Goal: Task Accomplishment & Management: Manage account settings

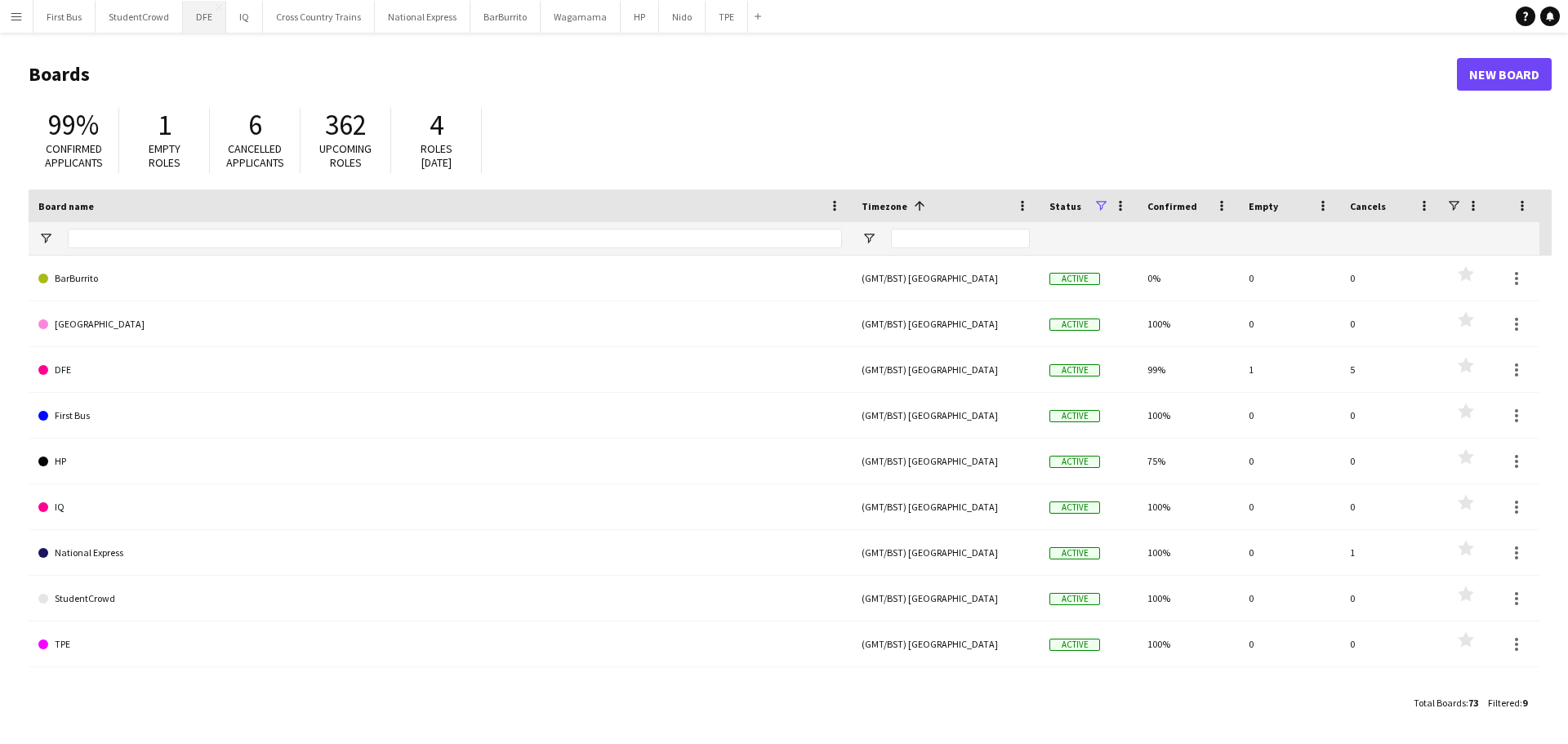
click at [205, 14] on button "DFE Close" at bounding box center [204, 16] width 43 height 32
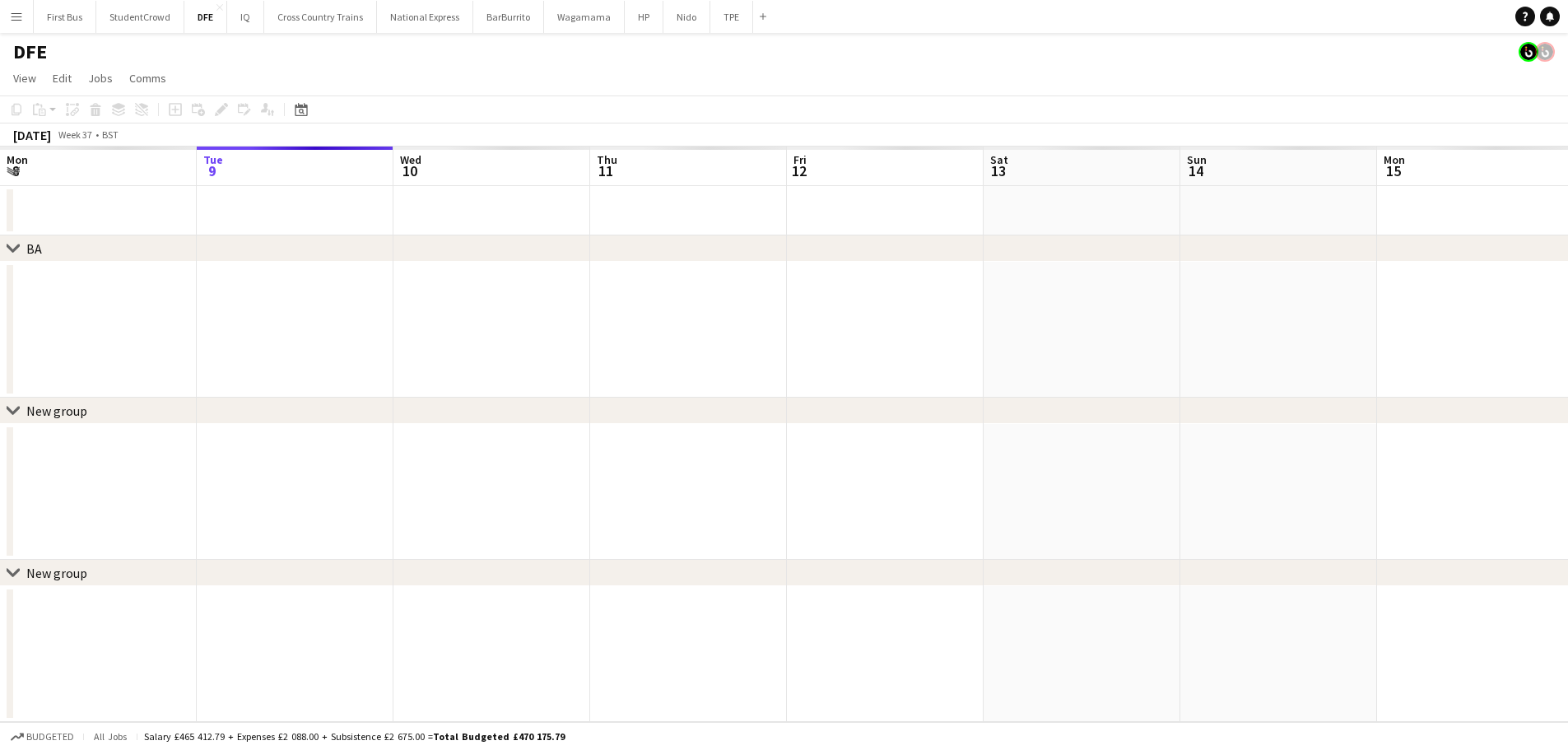
click at [183, 281] on app-calendar-viewport "Sat 6 Sun 7 Mon 8 Tue 9 Wed 10 Thu 11 Fri 12 Sat 13 Sun 14 Mon 15 Tue 16 Wed 17…" at bounding box center [784, 435] width 1568 height 576
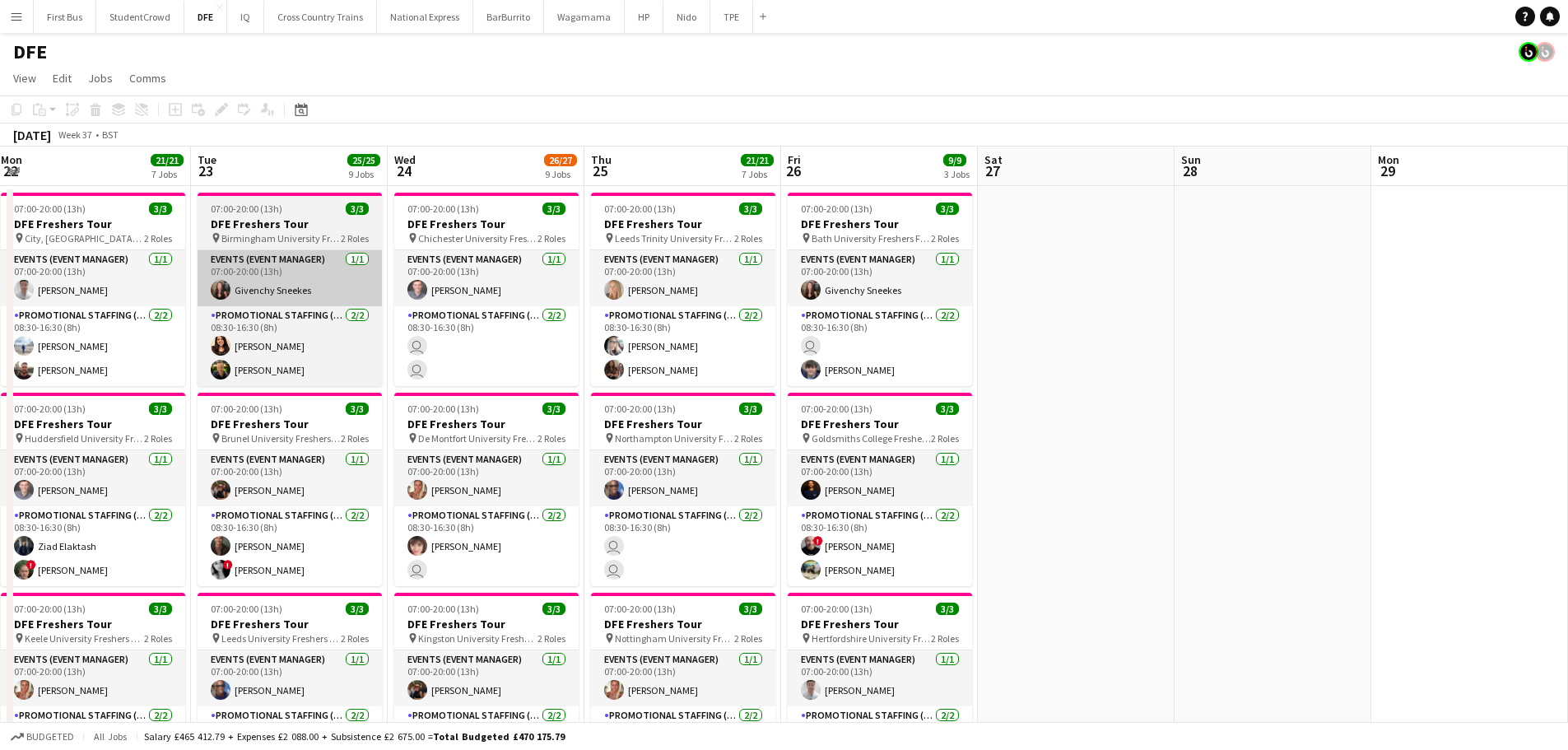
scroll to position [0, 399]
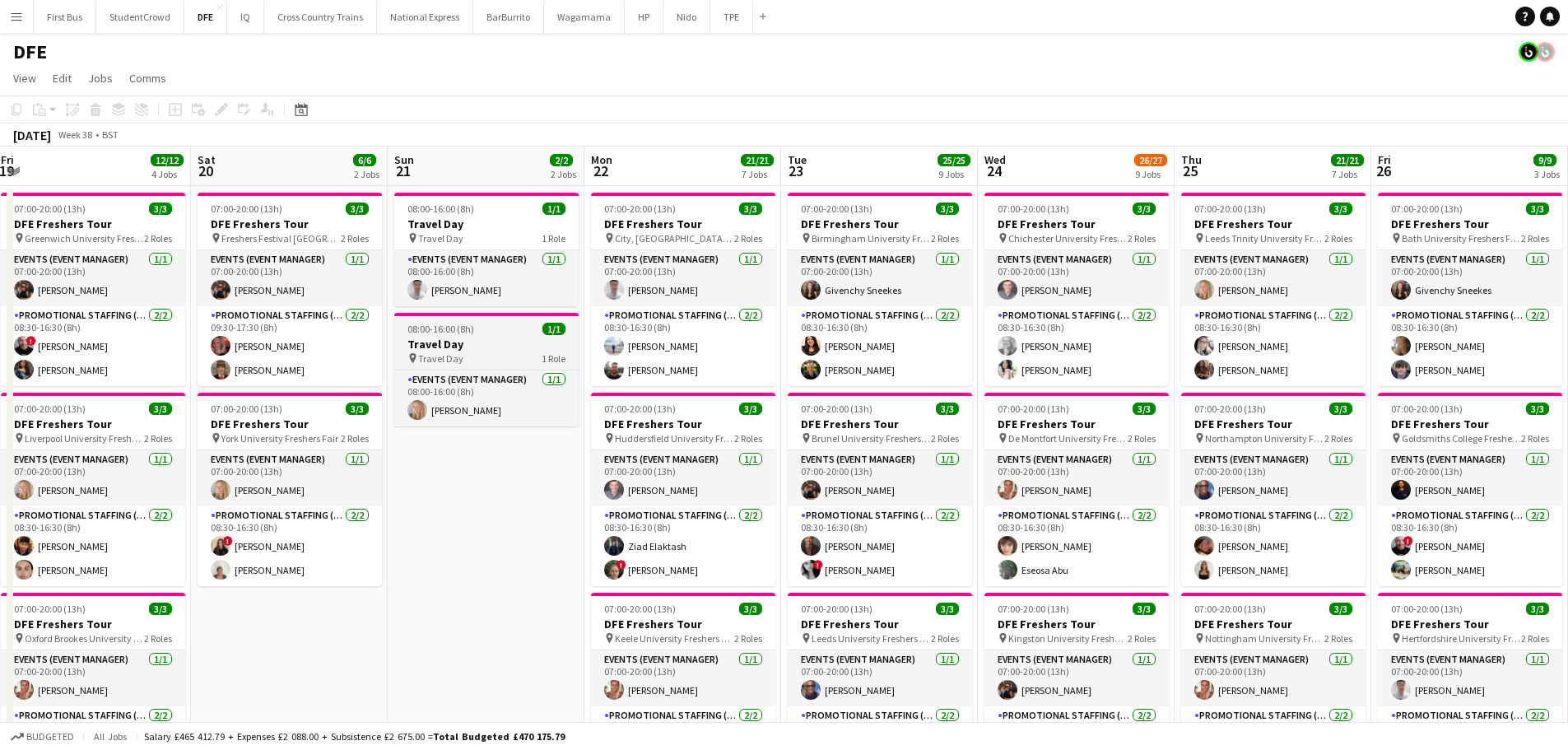
click at [426, 327] on span "08:00-16:00 (8h)" at bounding box center [441, 328] width 66 height 12
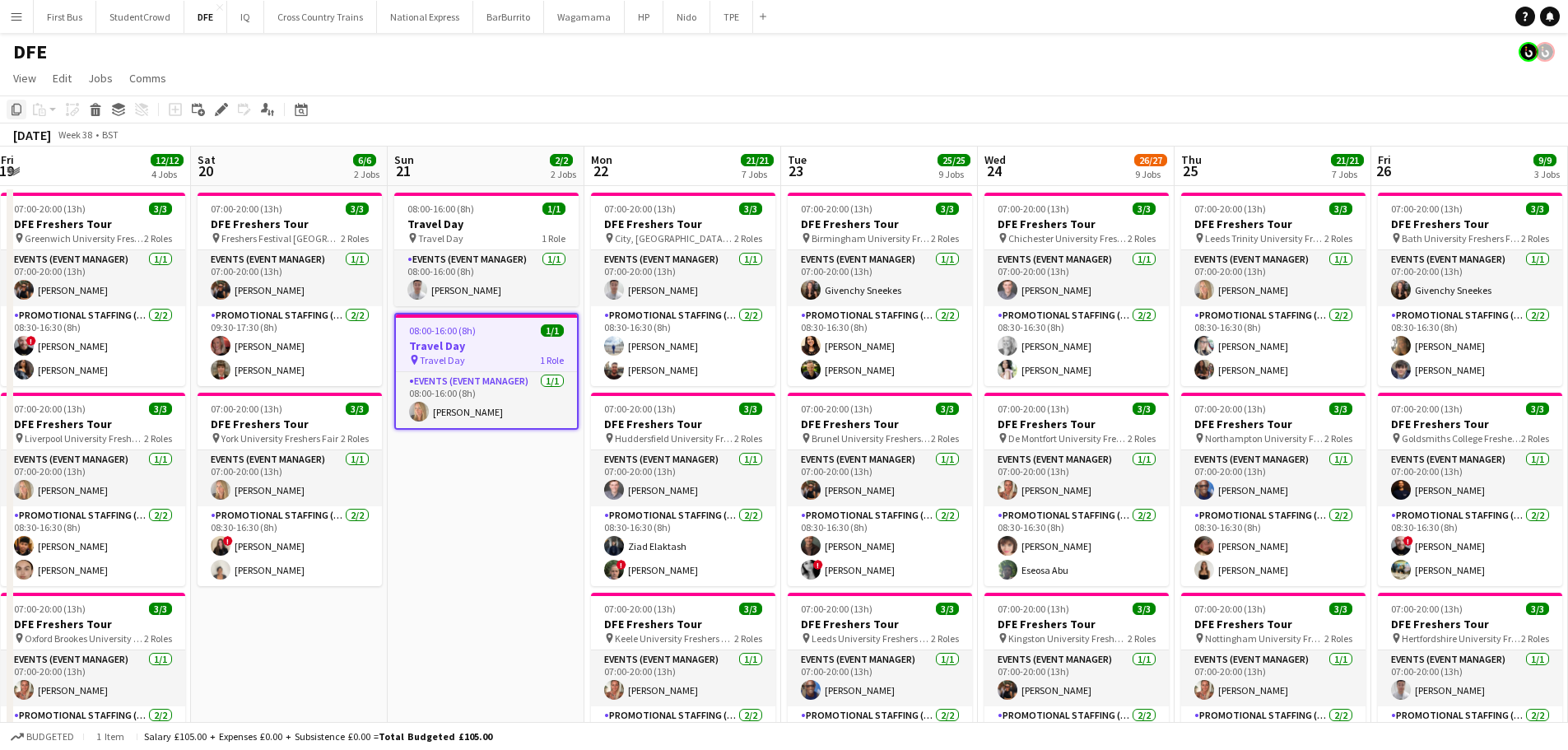
click at [10, 113] on icon "Copy" at bounding box center [17, 110] width 13 height 13
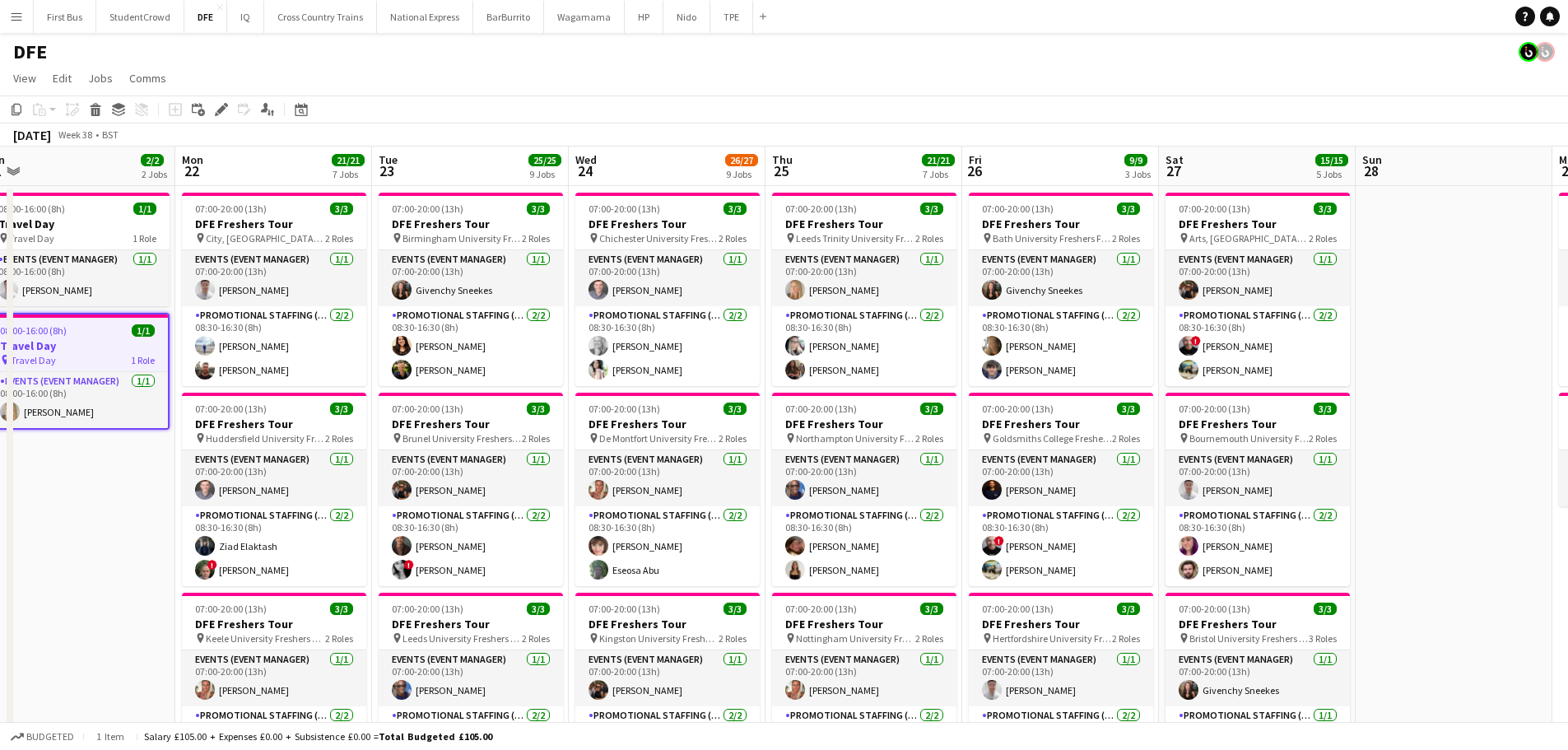
scroll to position [0, 612]
drag, startPoint x: 1455, startPoint y: 268, endPoint x: 1044, endPoint y: 250, distance: 411.4
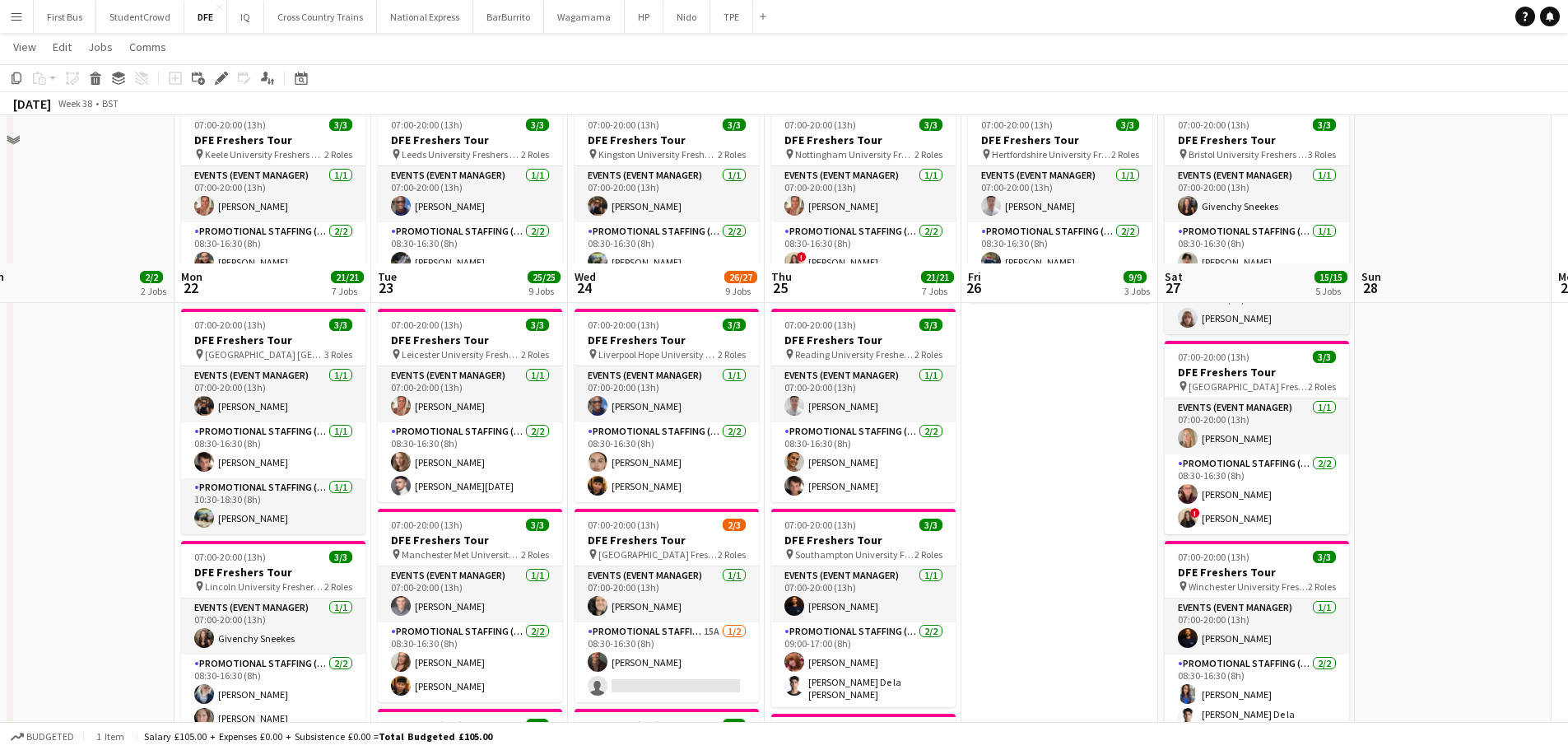
scroll to position [659, 0]
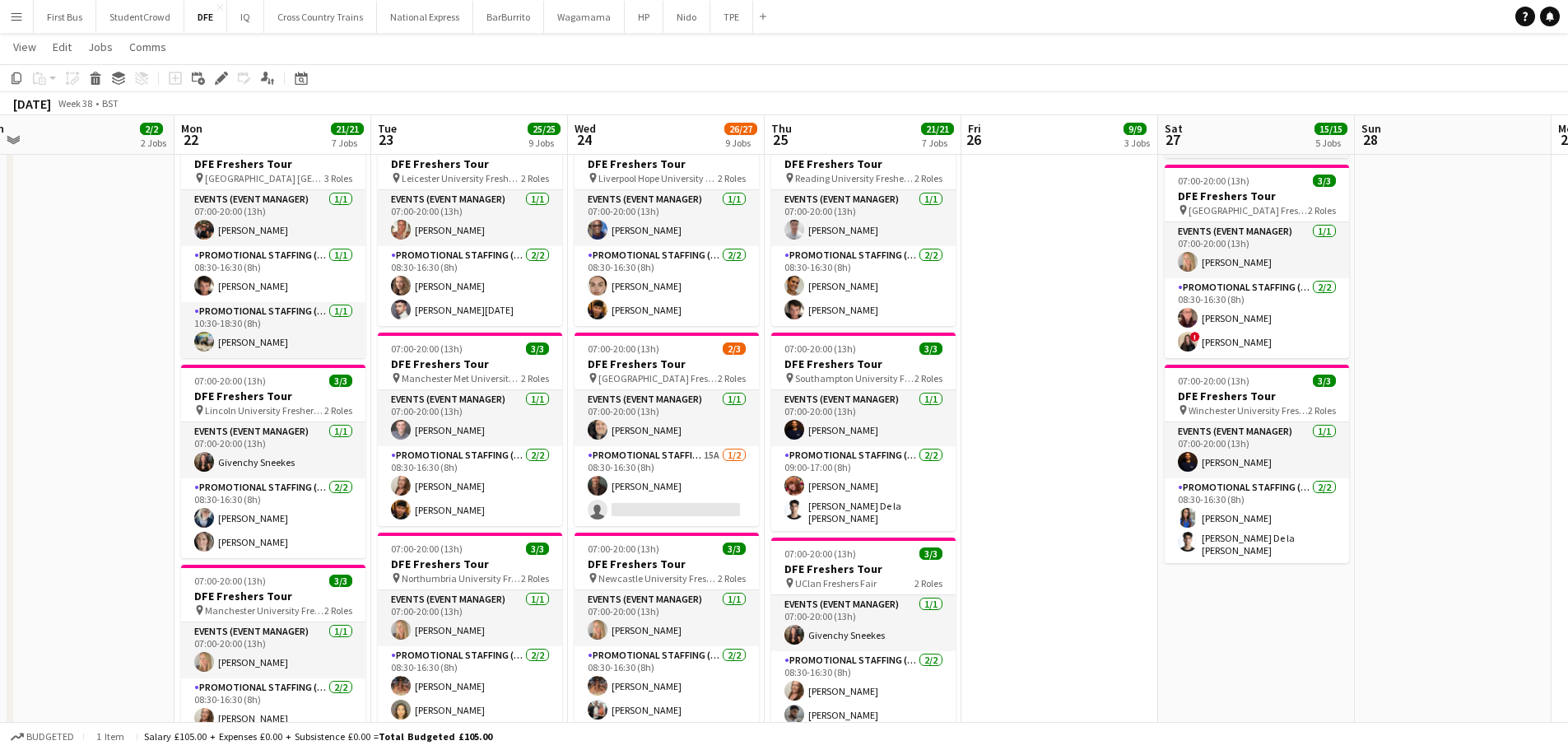
click at [1111, 325] on app-date-cell "07:00-20:00 (13h) 3/3 DFE Freshers Tour pin Bath University Freshers Fair 2 Rol…" at bounding box center [1059, 448] width 196 height 1845
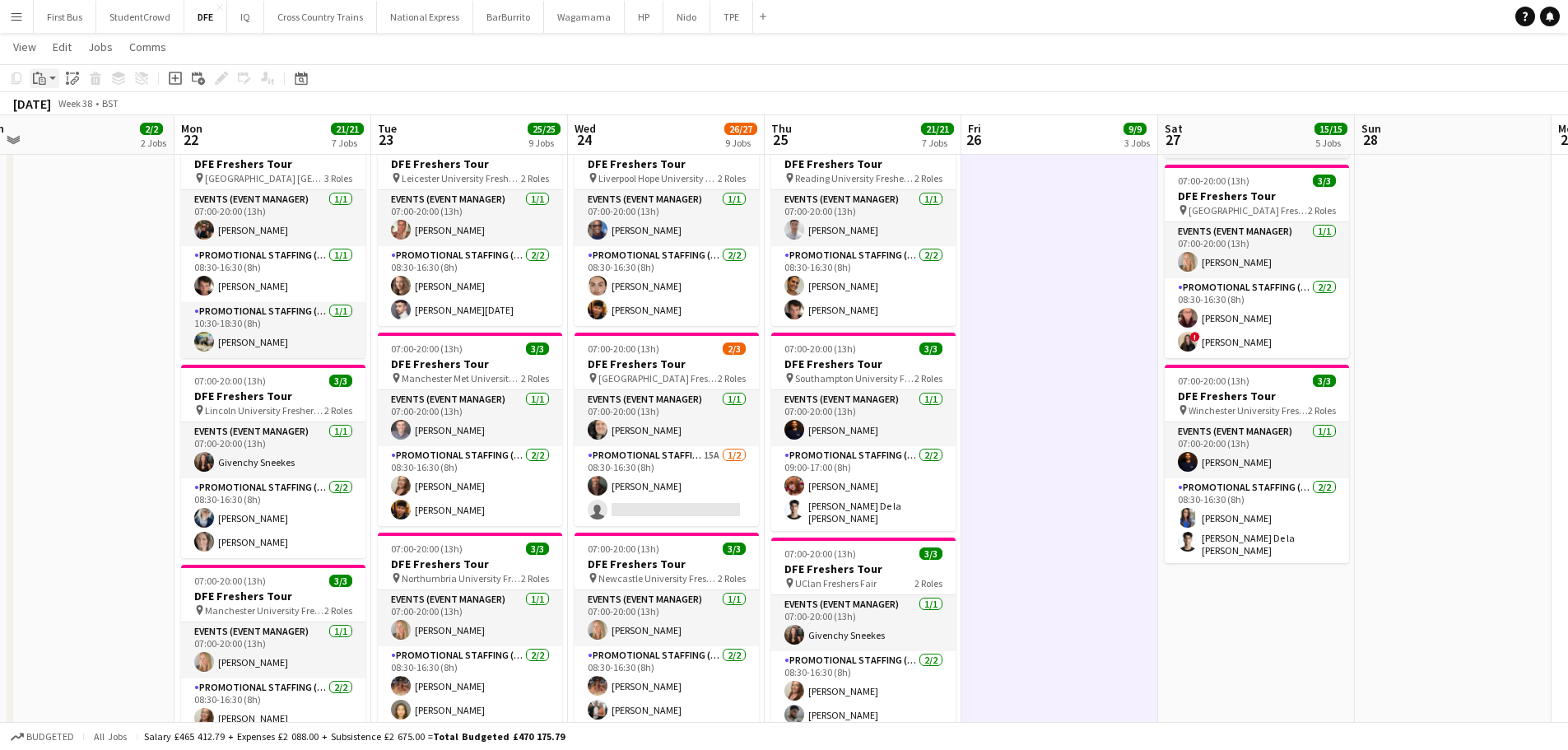
click at [42, 75] on icon "Paste" at bounding box center [40, 78] width 13 height 13
click at [94, 132] on link "Paste with crew Ctrl+Shift+V" at bounding box center [121, 137] width 155 height 15
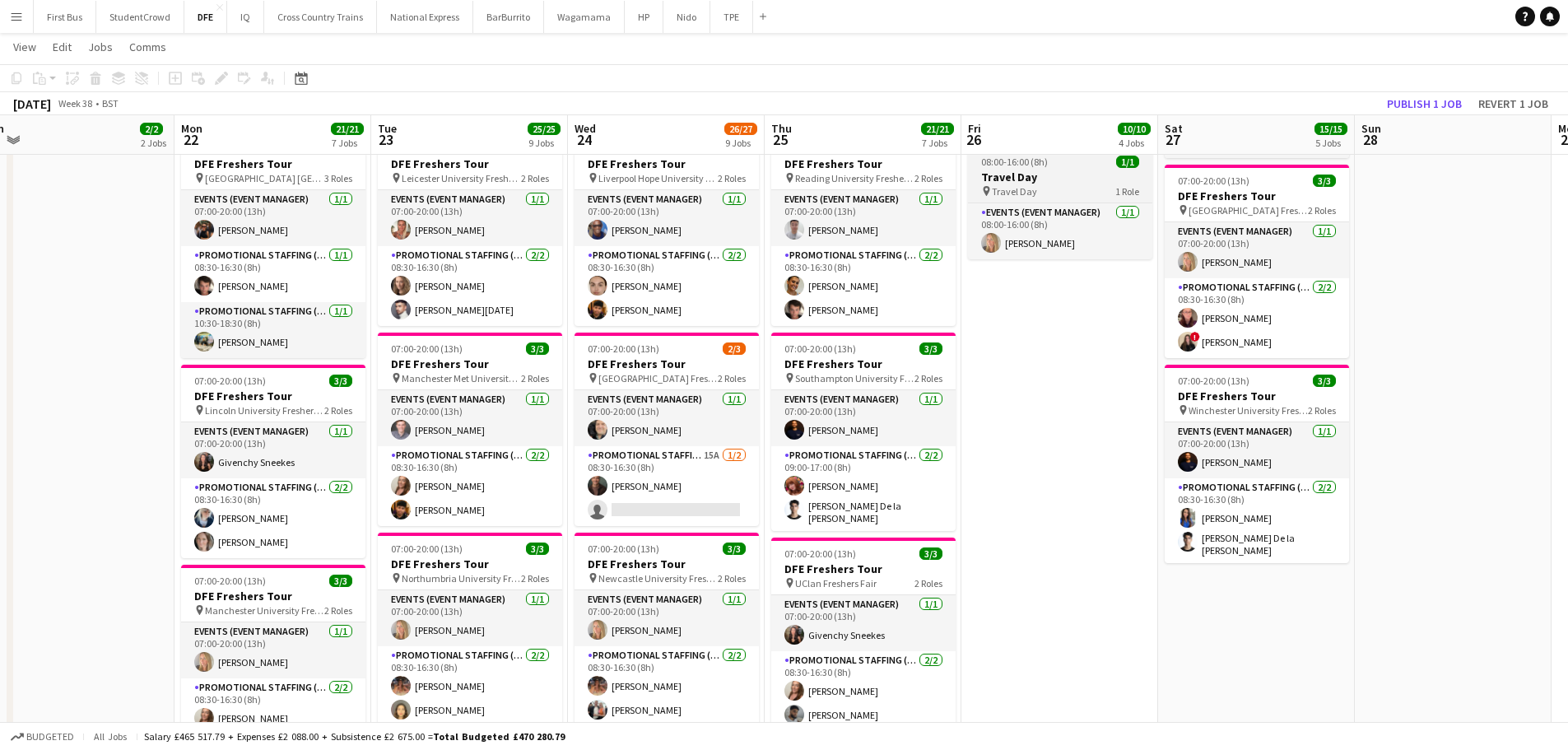
click at [1064, 188] on div "pin Travel Day 1 Role" at bounding box center [1060, 191] width 184 height 13
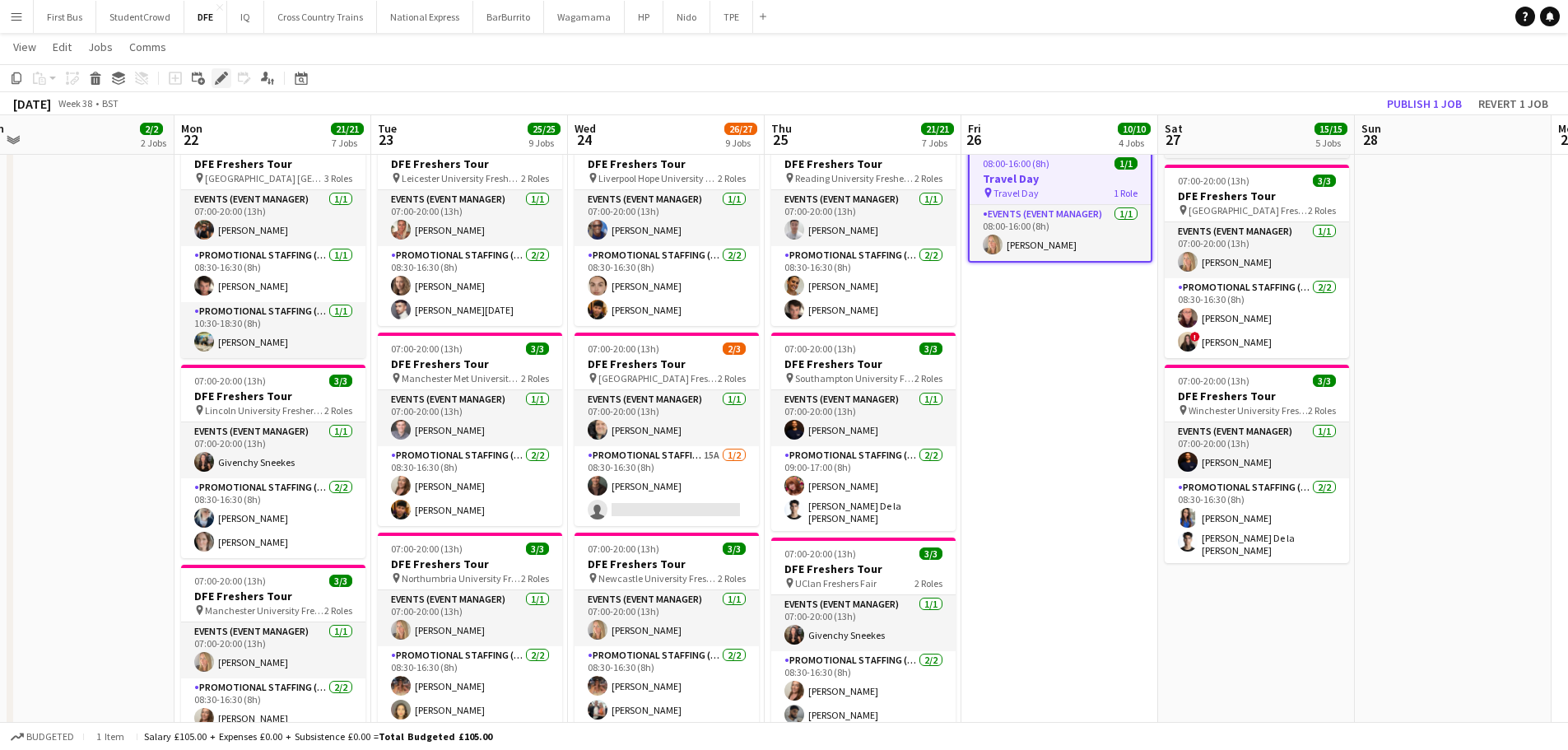
click at [221, 77] on icon at bounding box center [221, 78] width 9 height 9
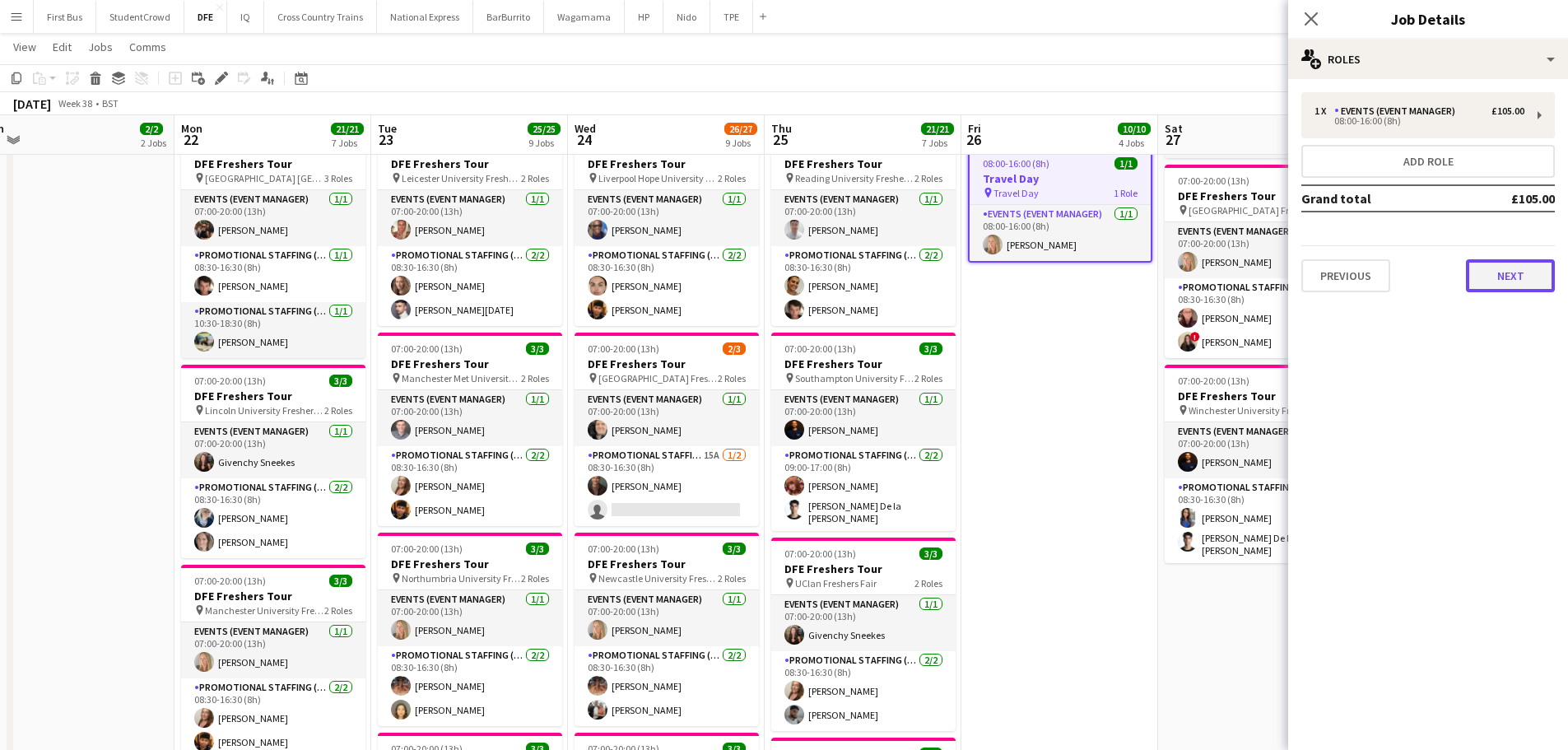
click at [1511, 272] on button "Next" at bounding box center [1510, 276] width 89 height 33
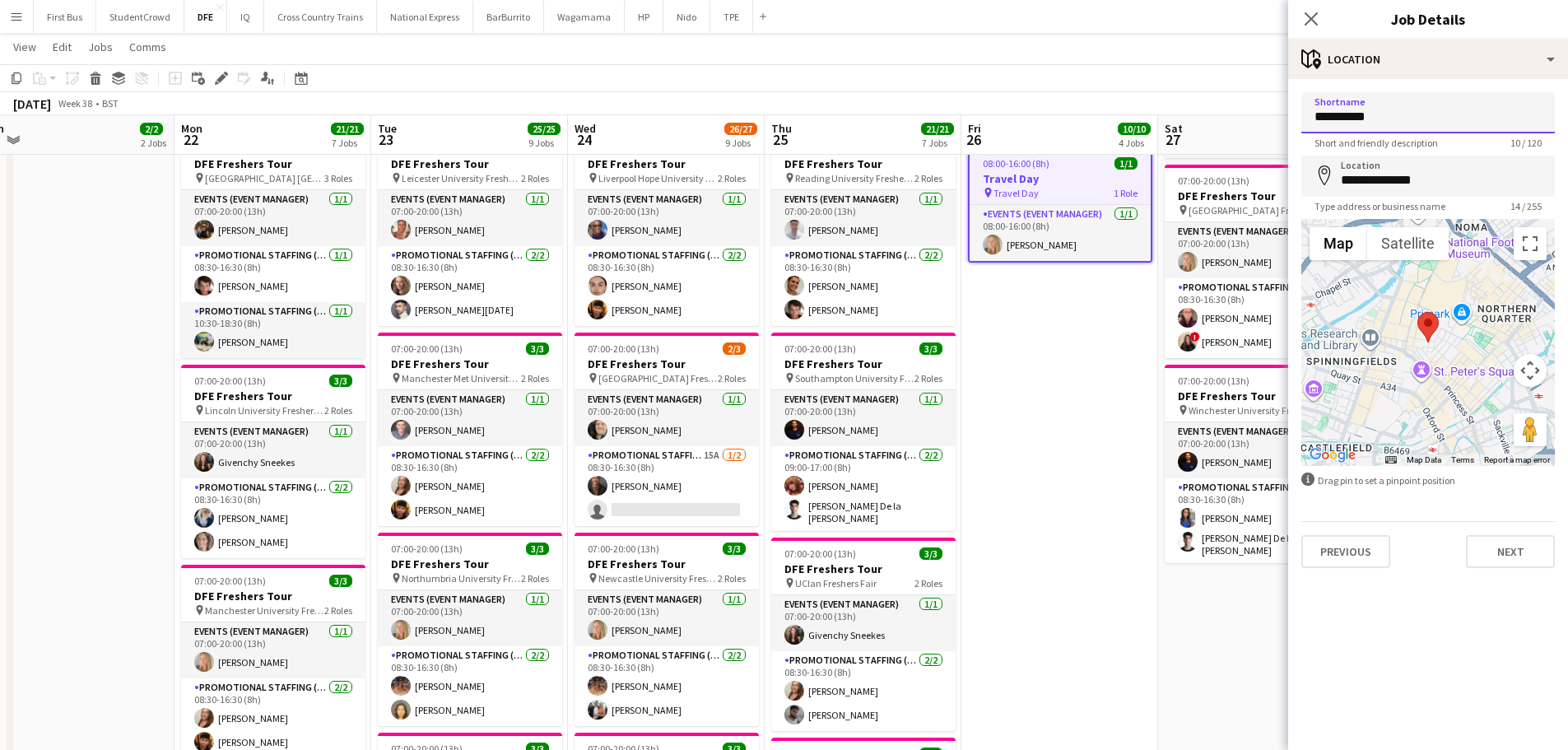
drag, startPoint x: 1402, startPoint y: 115, endPoint x: 1158, endPoint y: 113, distance: 244.0
click at [1158, 113] on body "Menu Boards Boards Boards All jobs Status Workforce Workforce My Workforce Recr…" at bounding box center [784, 483] width 1568 height 2284
type input "**********"
click at [1431, 187] on input "**********" at bounding box center [1428, 176] width 254 height 42
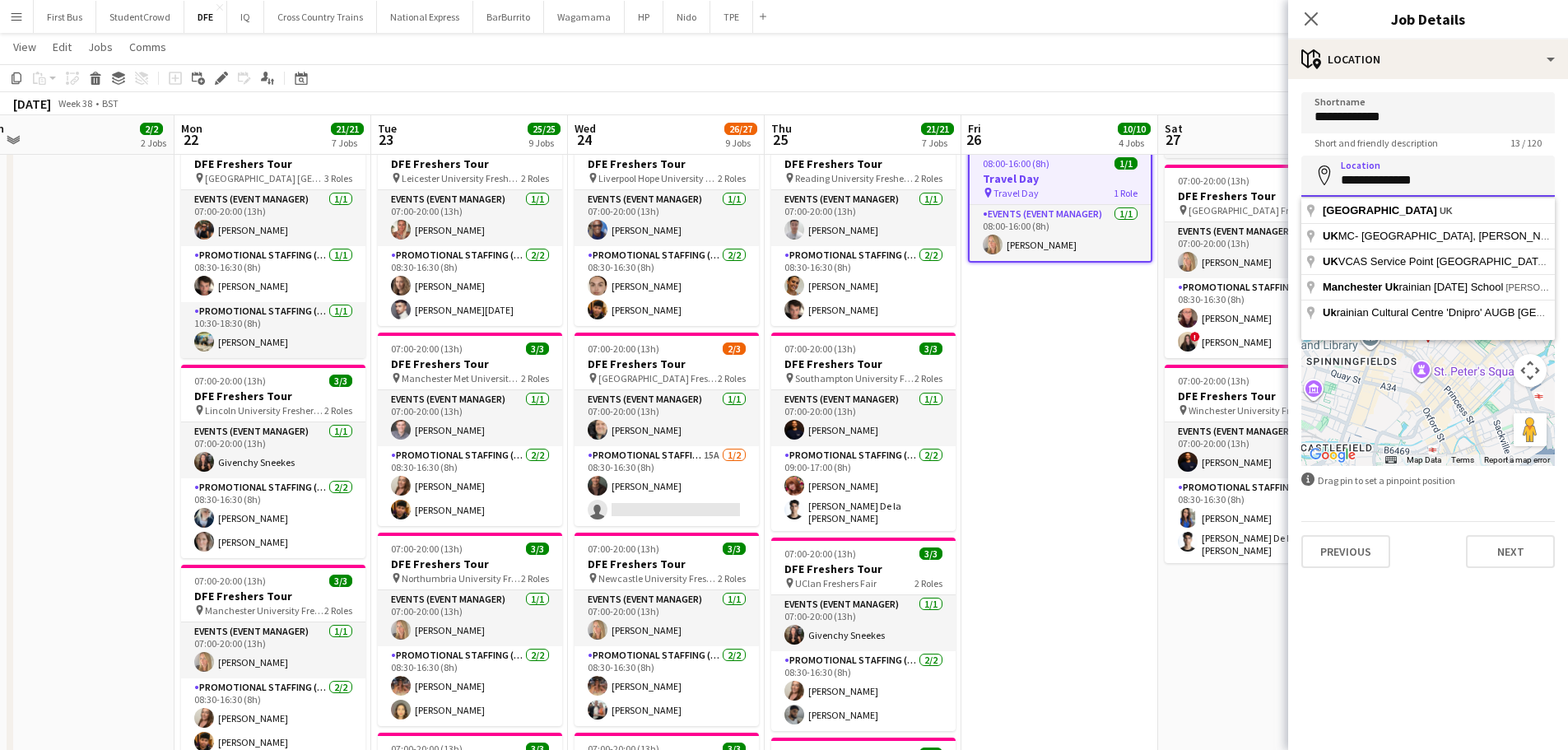
click at [1431, 187] on input "**********" at bounding box center [1428, 176] width 254 height 42
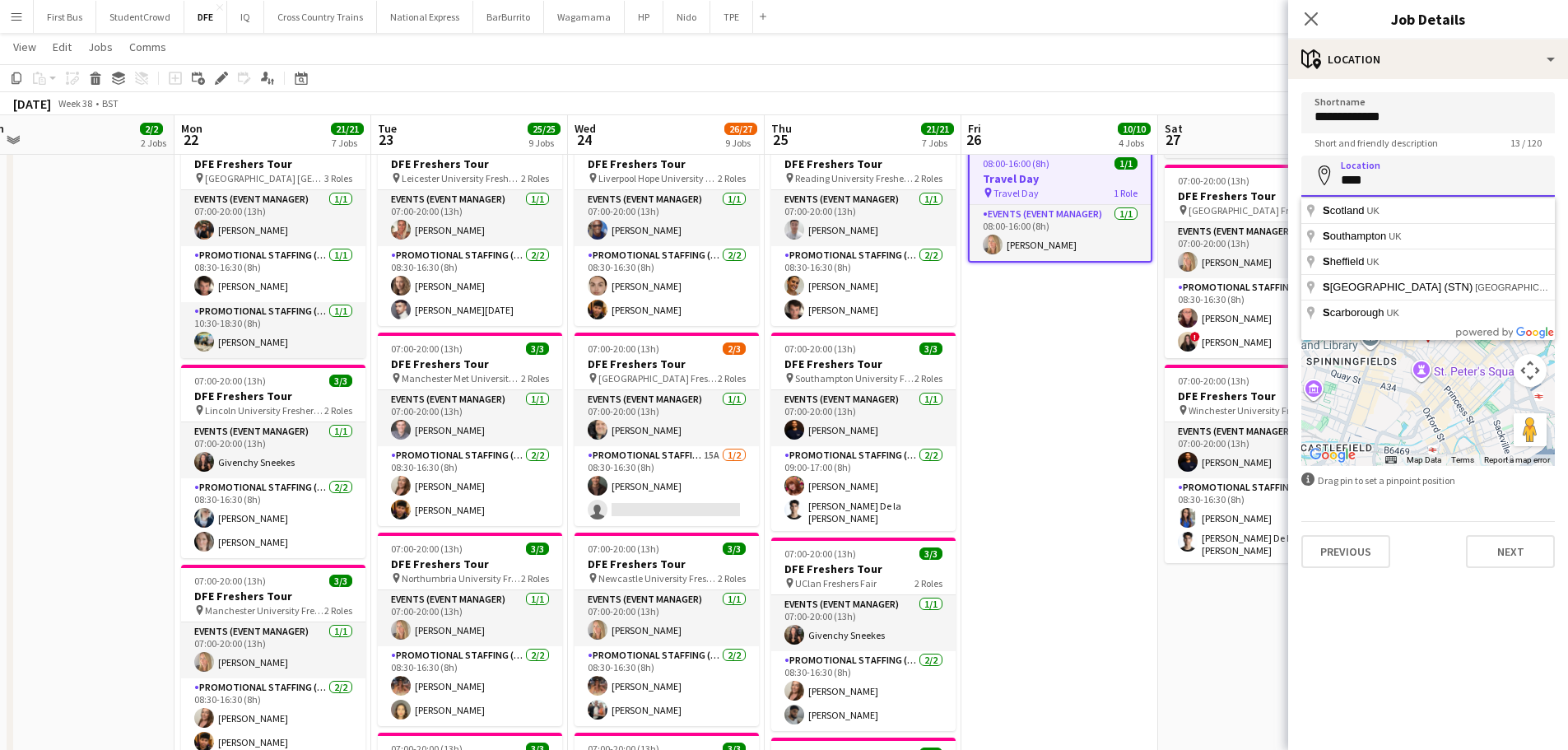
type input "*****"
click button "Next" at bounding box center [1510, 552] width 89 height 33
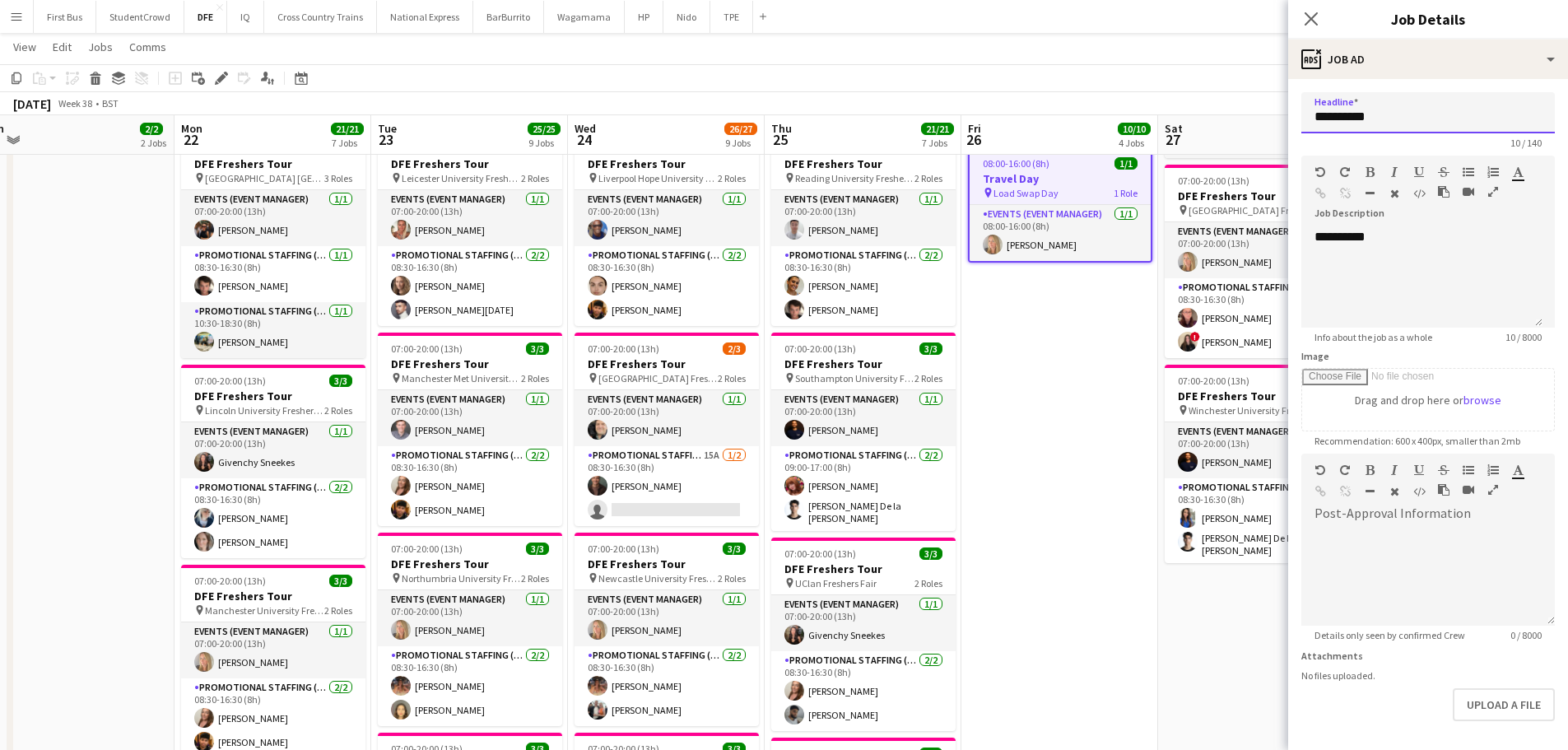
drag, startPoint x: 1393, startPoint y: 120, endPoint x: 1174, endPoint y: 123, distance: 219.0
click at [1174, 123] on body "Menu Boards Boards Boards All jobs Status Workforce Workforce My Workforce Recr…" at bounding box center [784, 483] width 1568 height 2284
type input "*********"
drag, startPoint x: 1408, startPoint y: 111, endPoint x: 1262, endPoint y: 113, distance: 146.0
click at [1262, 113] on body "Menu Boards Boards Boards All jobs Status Workforce Workforce My Workforce Recr…" at bounding box center [784, 483] width 1568 height 2284
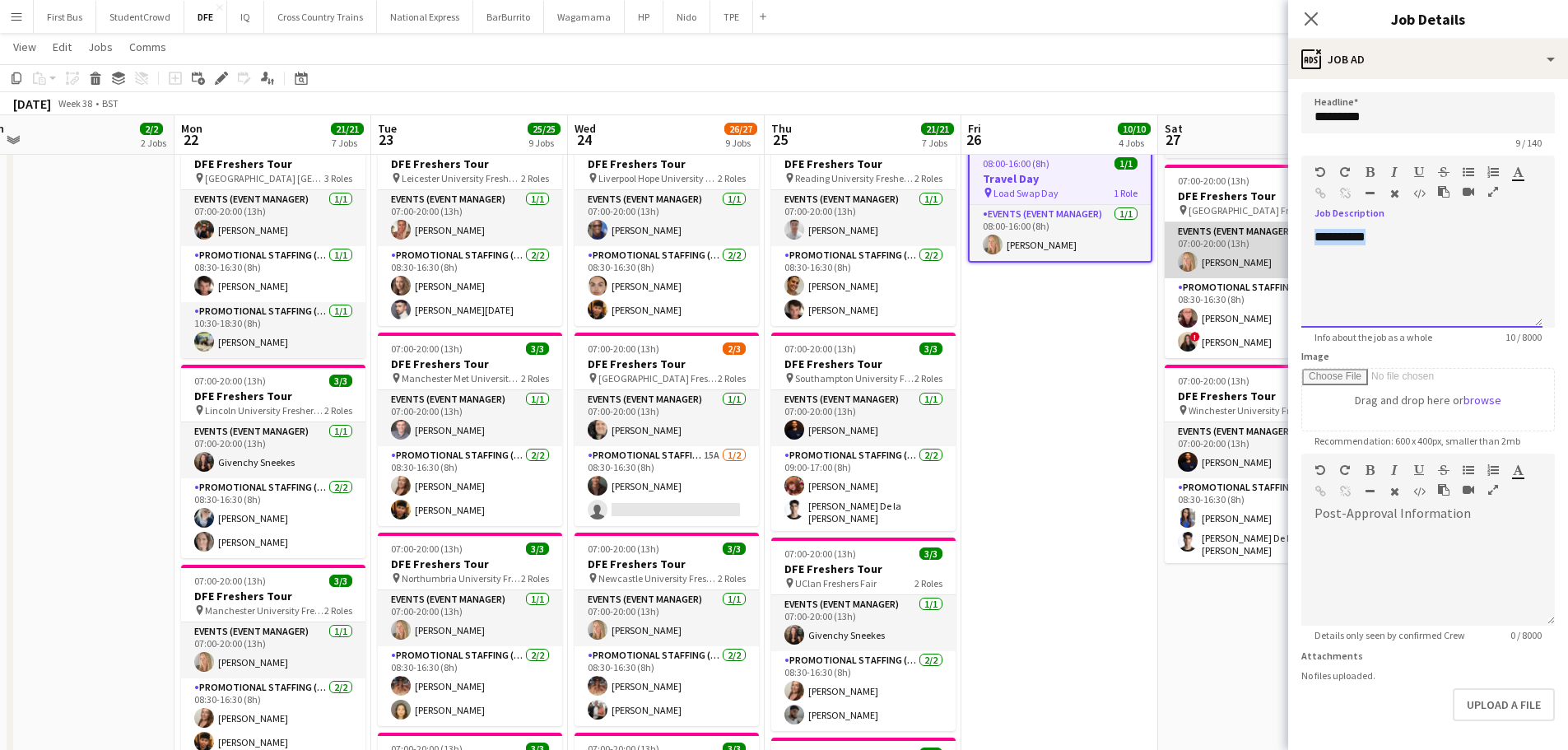
click at [1219, 232] on body "Menu Boards Boards Boards All jobs Status Workforce Workforce My Workforce Recr…" at bounding box center [784, 483] width 1568 height 2284
paste div
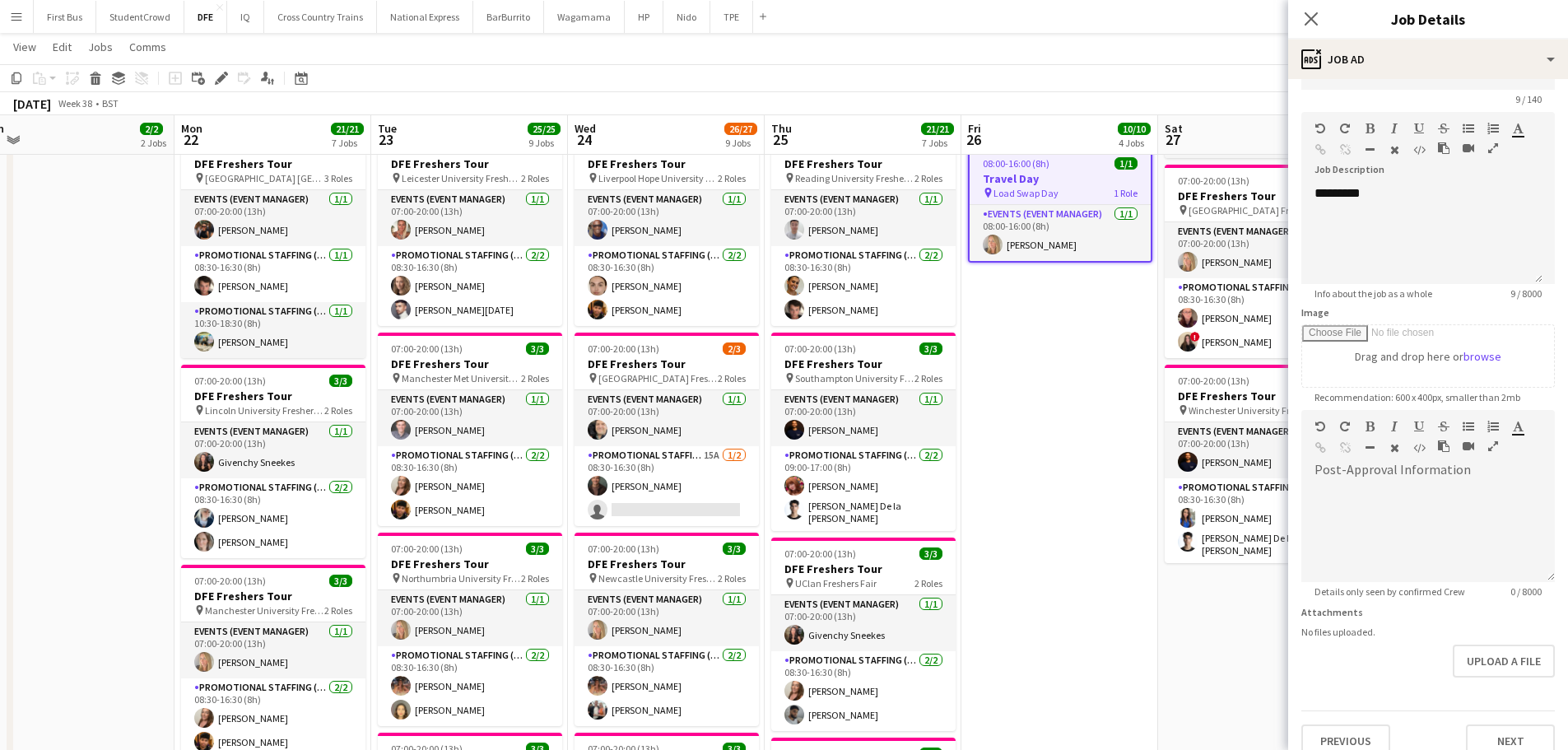
scroll to position [65, 0]
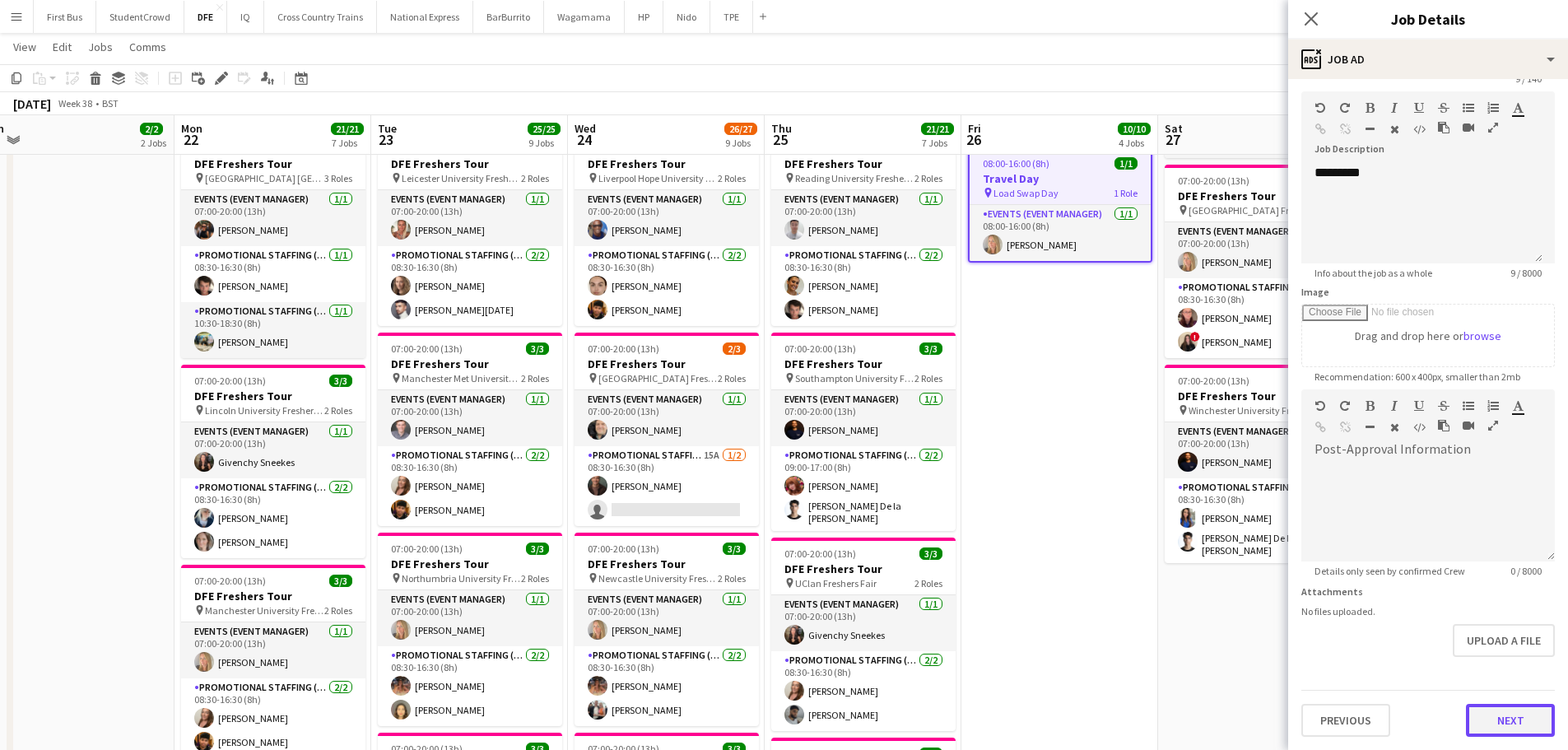
click at [1531, 719] on button "Next" at bounding box center [1510, 720] width 89 height 33
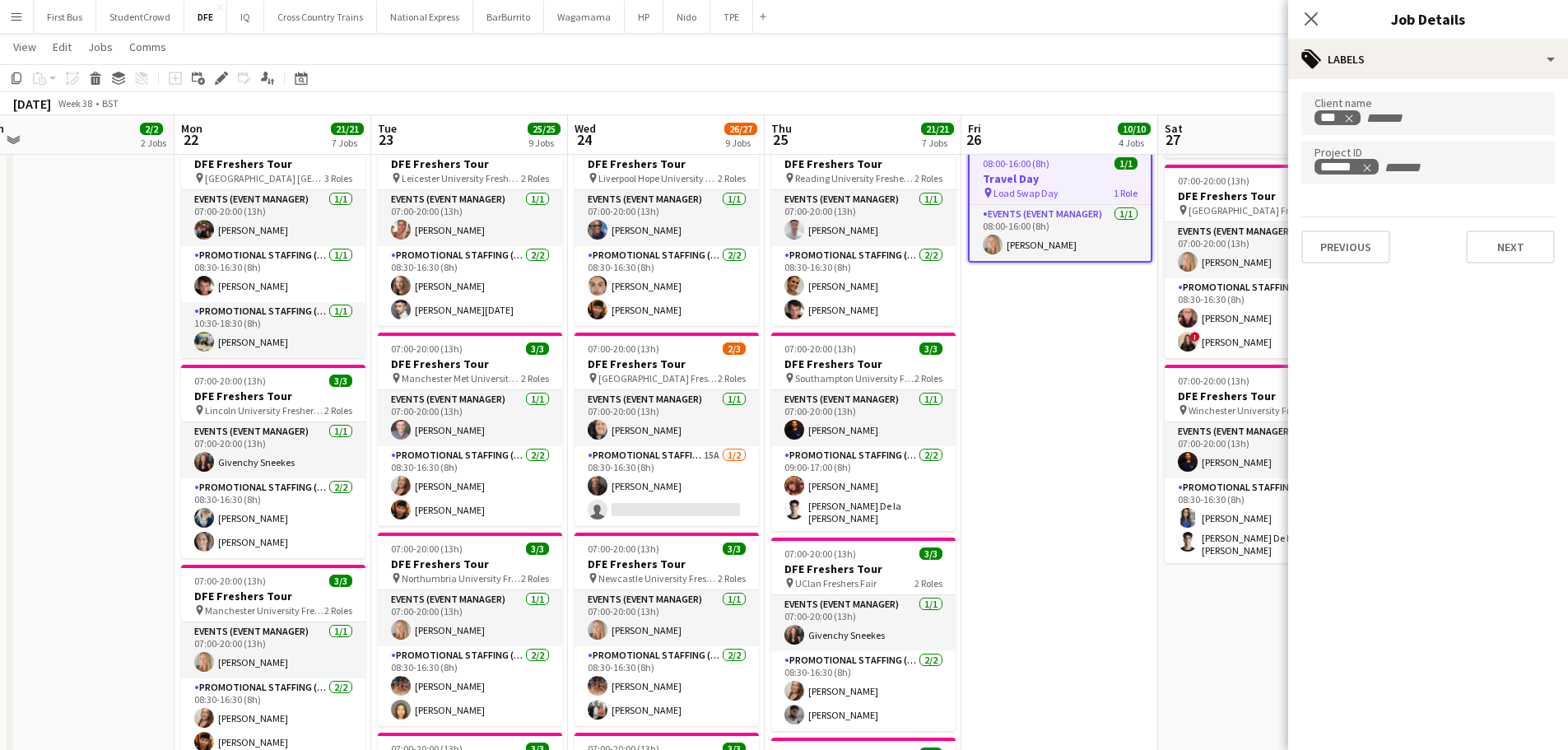
scroll to position [0, 0]
click at [1496, 242] on button "Next" at bounding box center [1510, 247] width 89 height 33
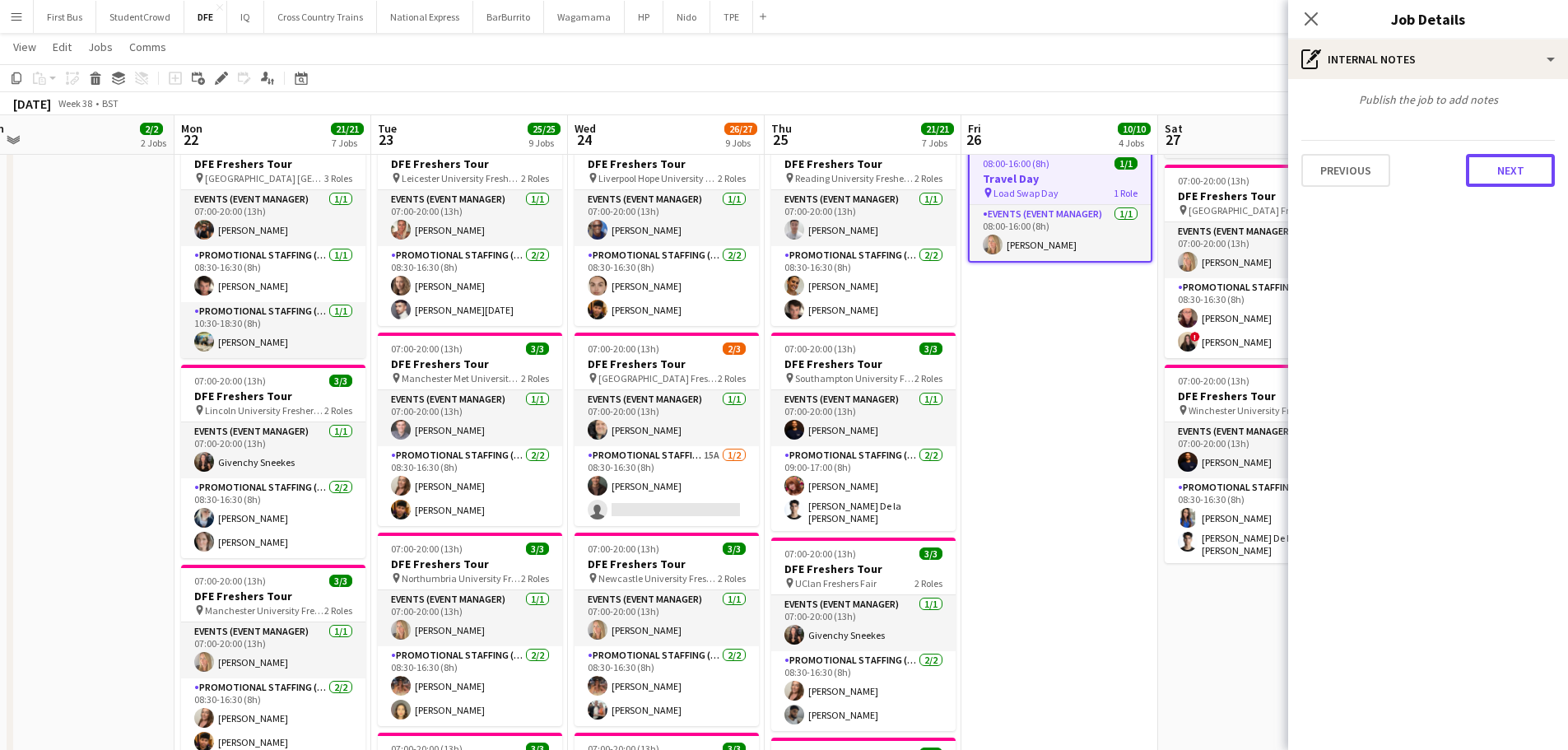
click at [1523, 173] on button "Next" at bounding box center [1510, 171] width 89 height 33
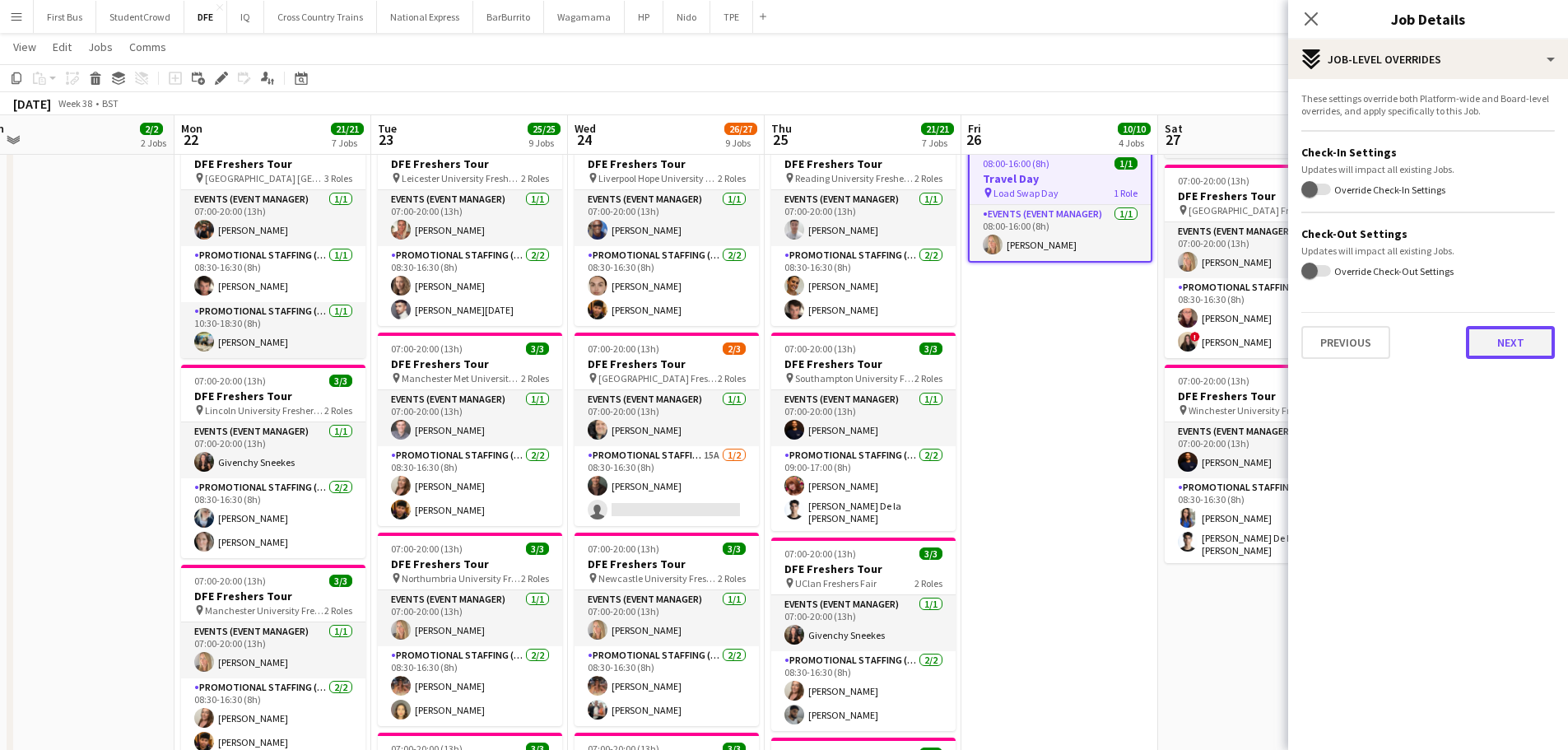
click at [1516, 339] on button "Next" at bounding box center [1510, 342] width 89 height 33
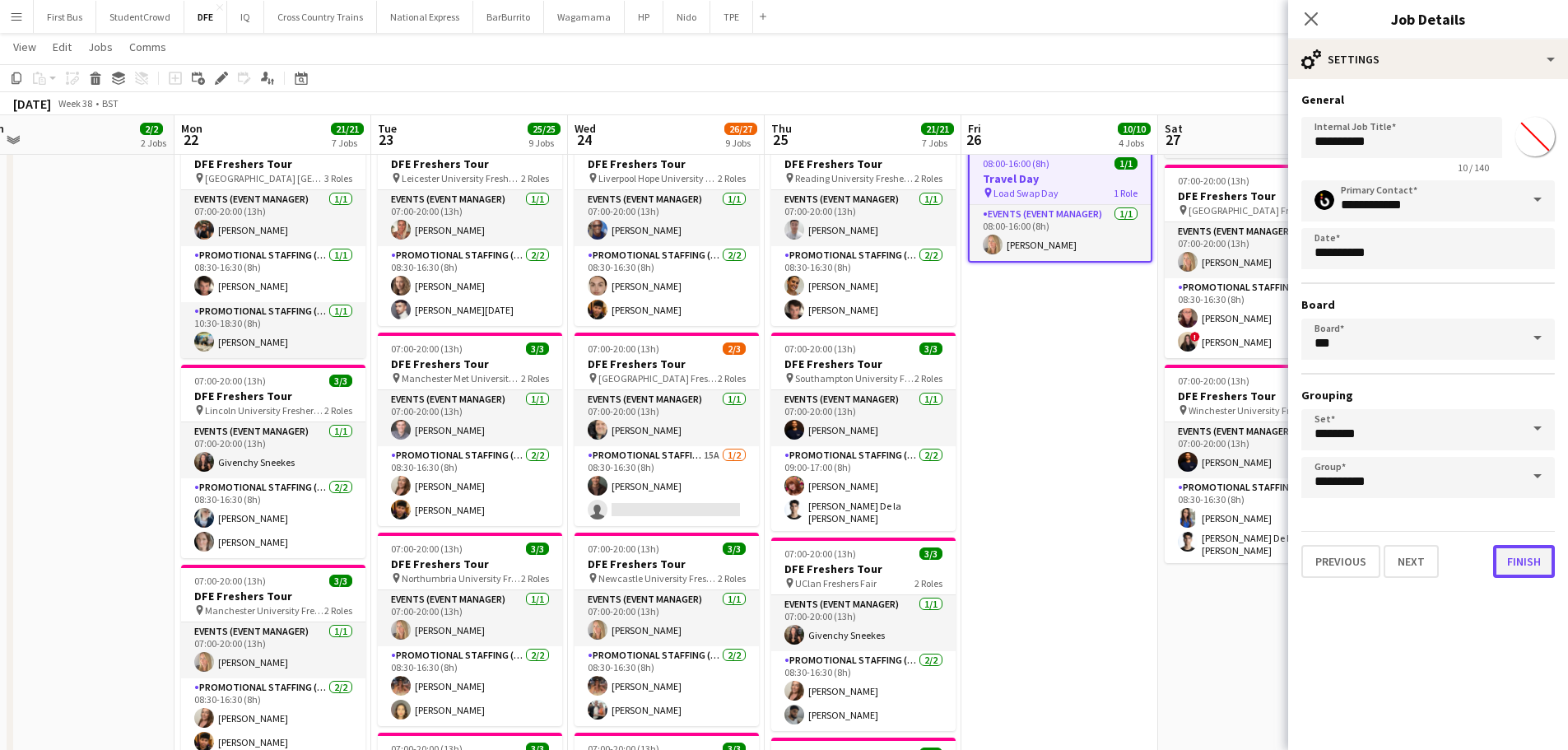
click at [1531, 564] on button "Finish" at bounding box center [1524, 562] width 62 height 33
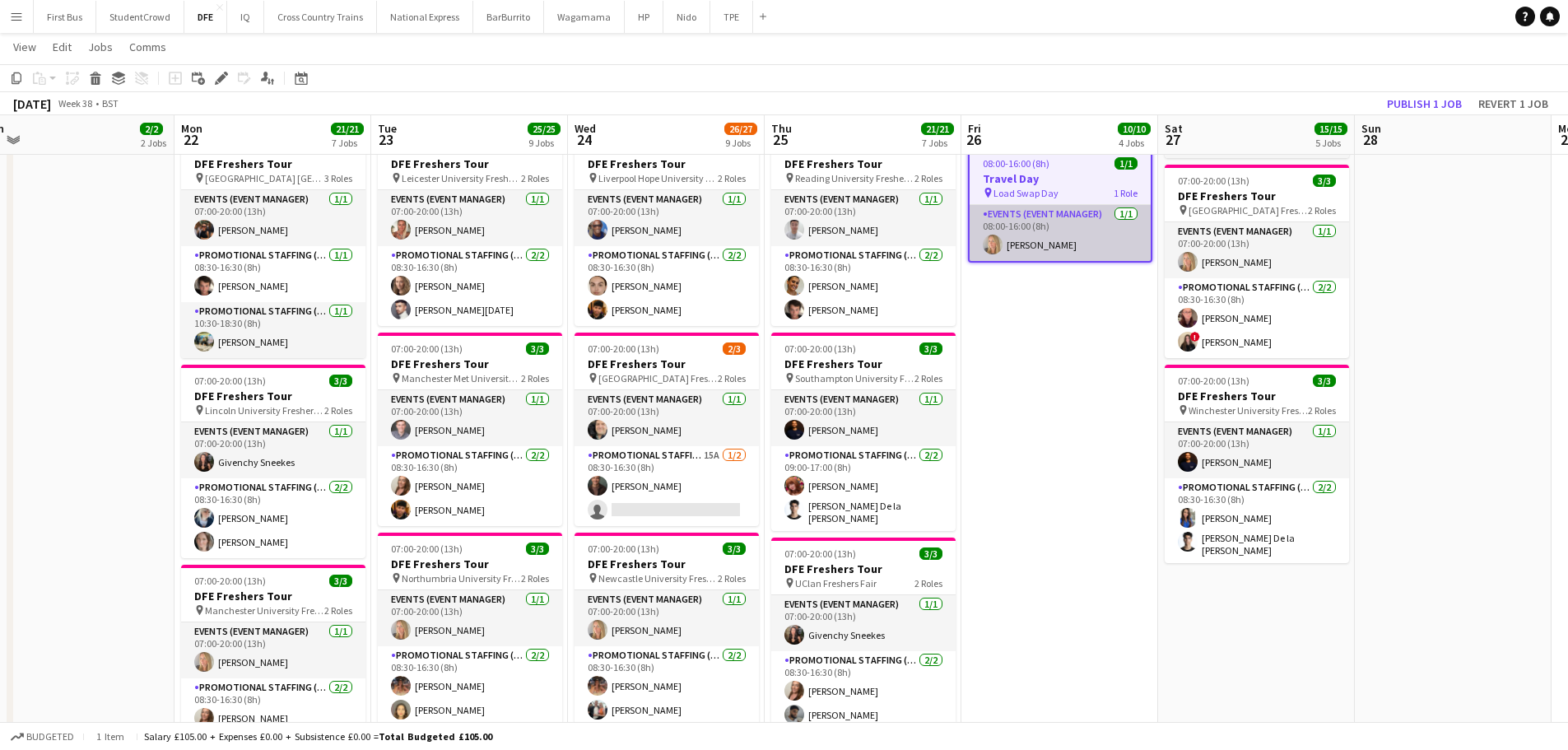
click at [1051, 248] on app-card-role "Events (Event Manager) [DATE] 08:00-16:00 (8h) [PERSON_NAME]" at bounding box center [1060, 232] width 181 height 56
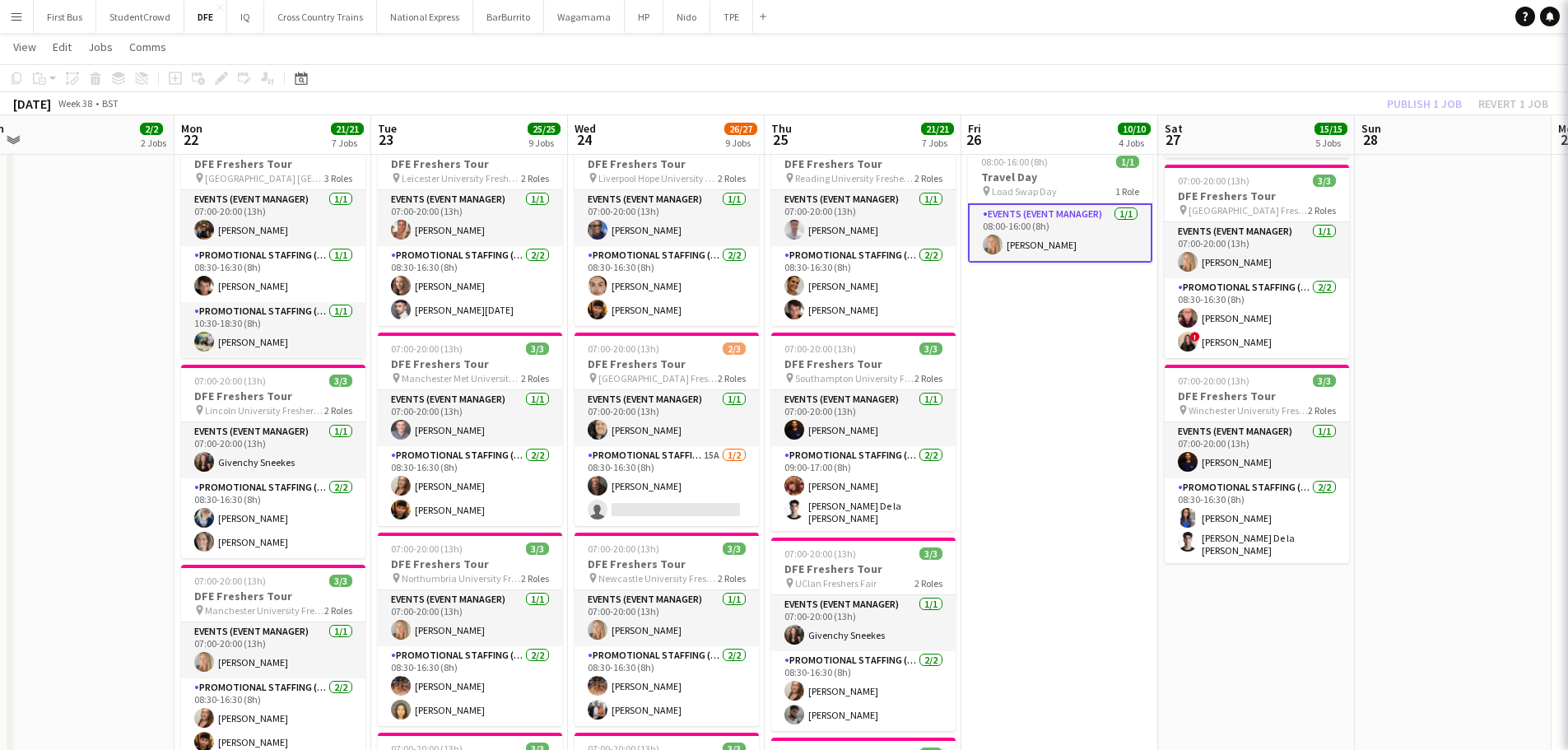
scroll to position [0, 613]
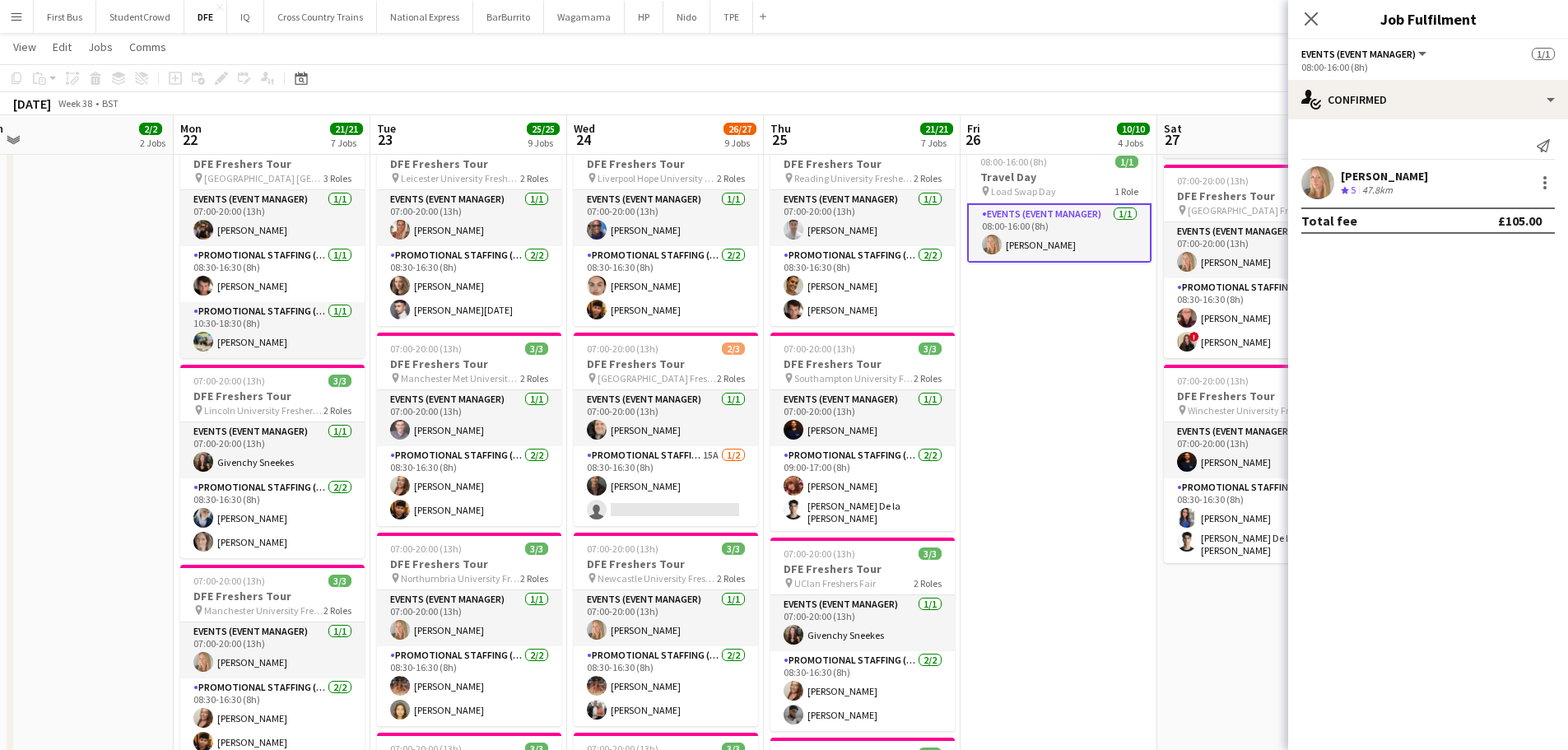
click at [1417, 181] on div "[PERSON_NAME] Crew rating 5 47.8km" at bounding box center [1427, 183] width 279 height 33
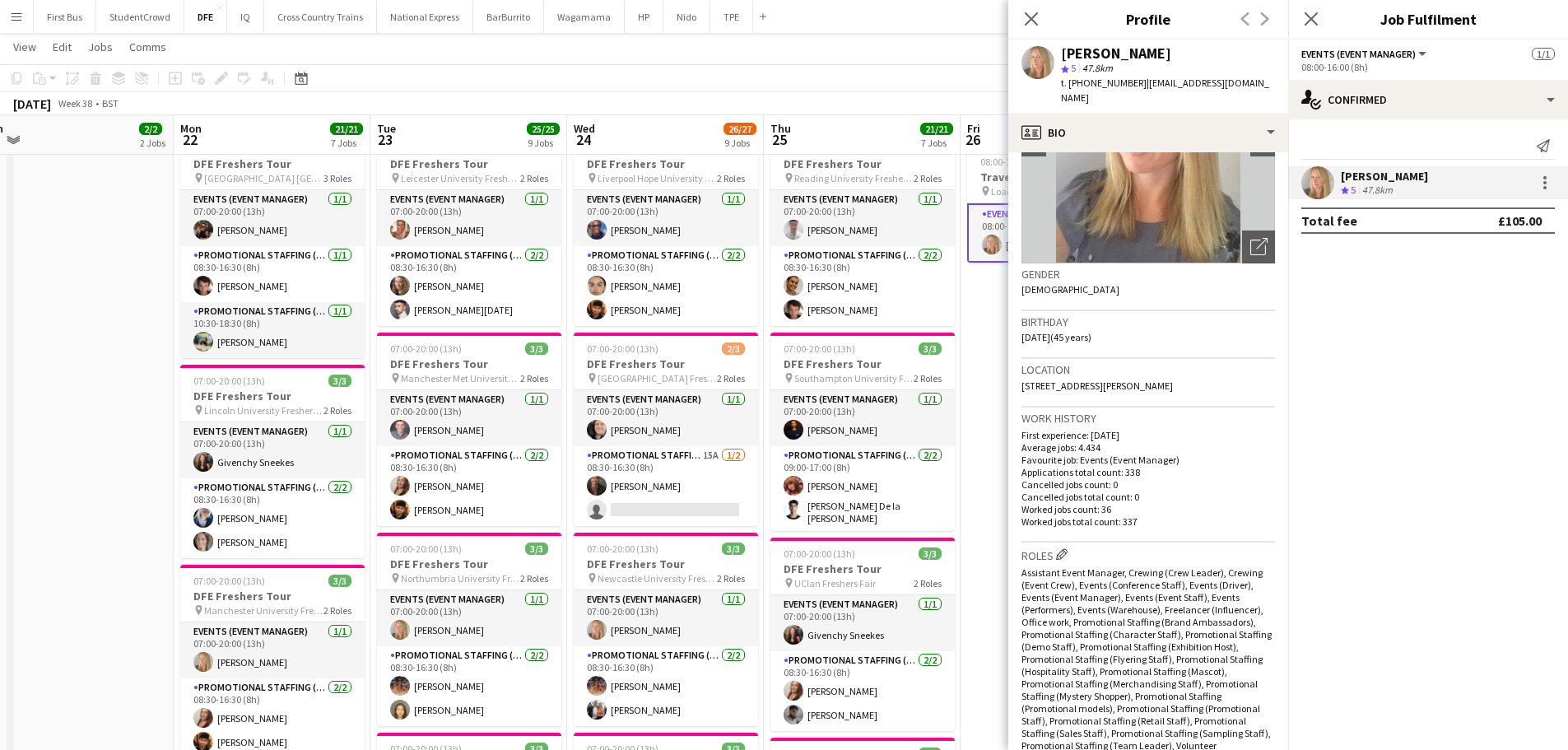
scroll to position [329, 0]
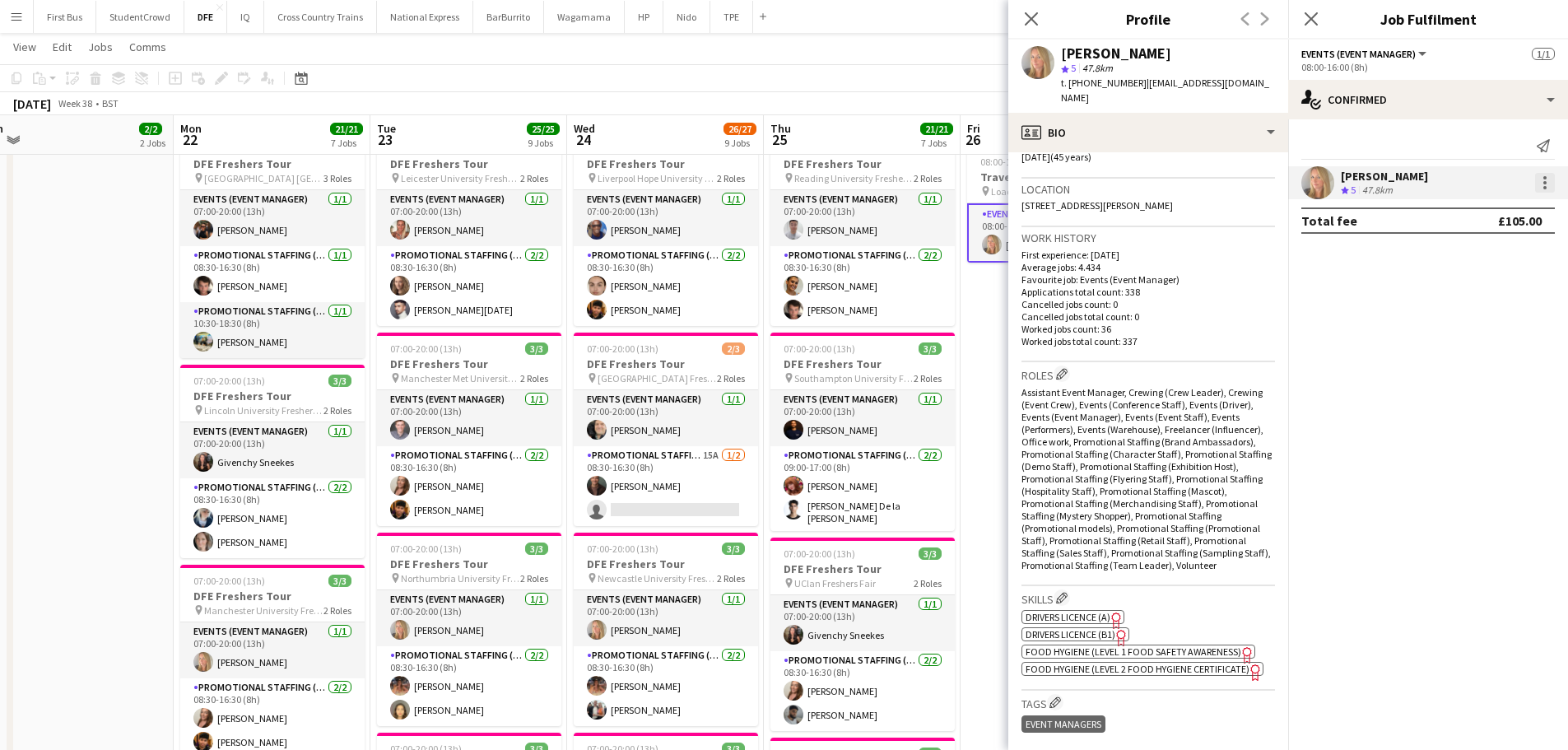
click at [1547, 176] on div at bounding box center [1544, 182] width 19 height 19
click at [1464, 211] on span "Edit fee" at bounding box center [1462, 212] width 44 height 14
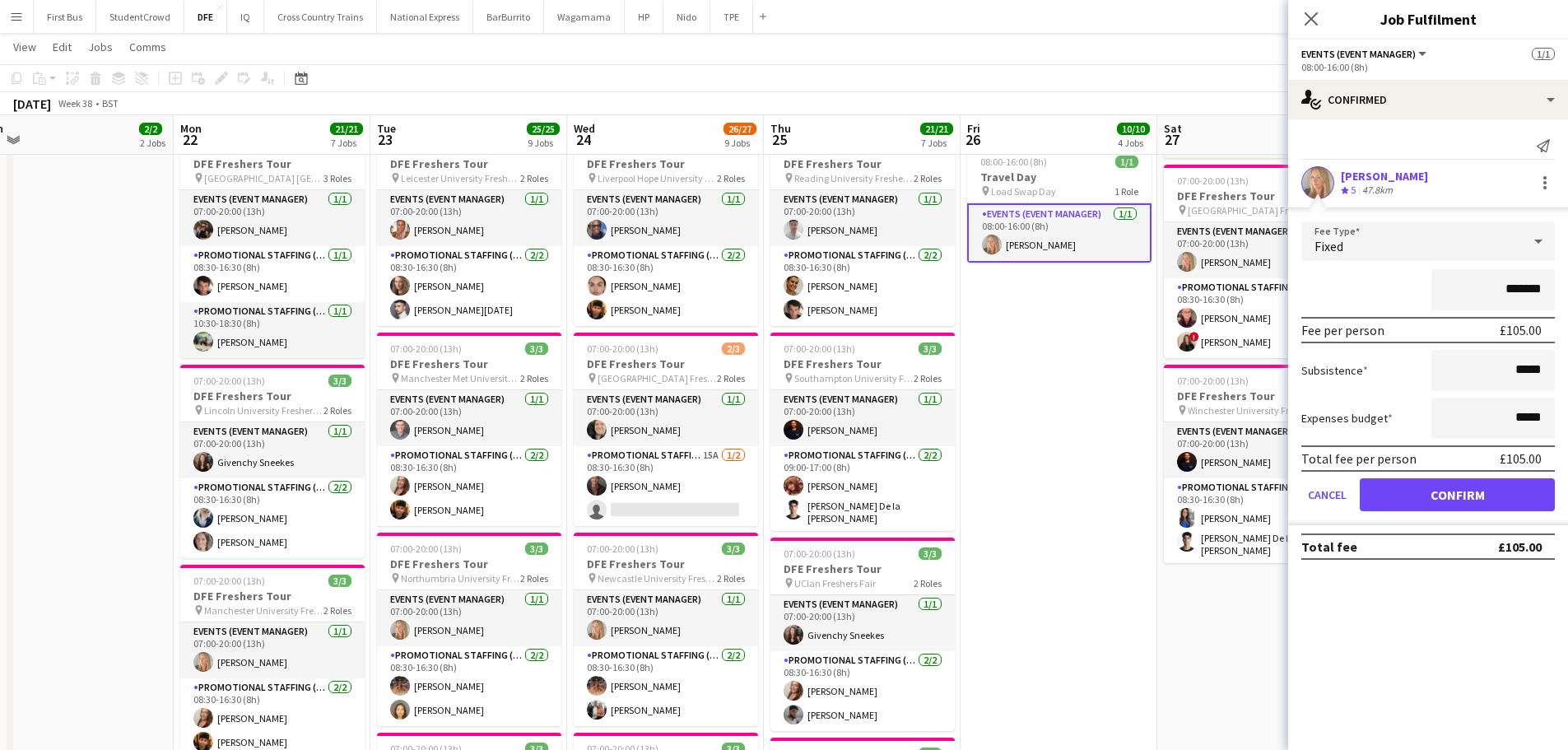
click at [1524, 290] on input "*******" at bounding box center [1493, 290] width 124 height 42
type input "***"
click at [1501, 482] on button "Confirm" at bounding box center [1456, 494] width 195 height 33
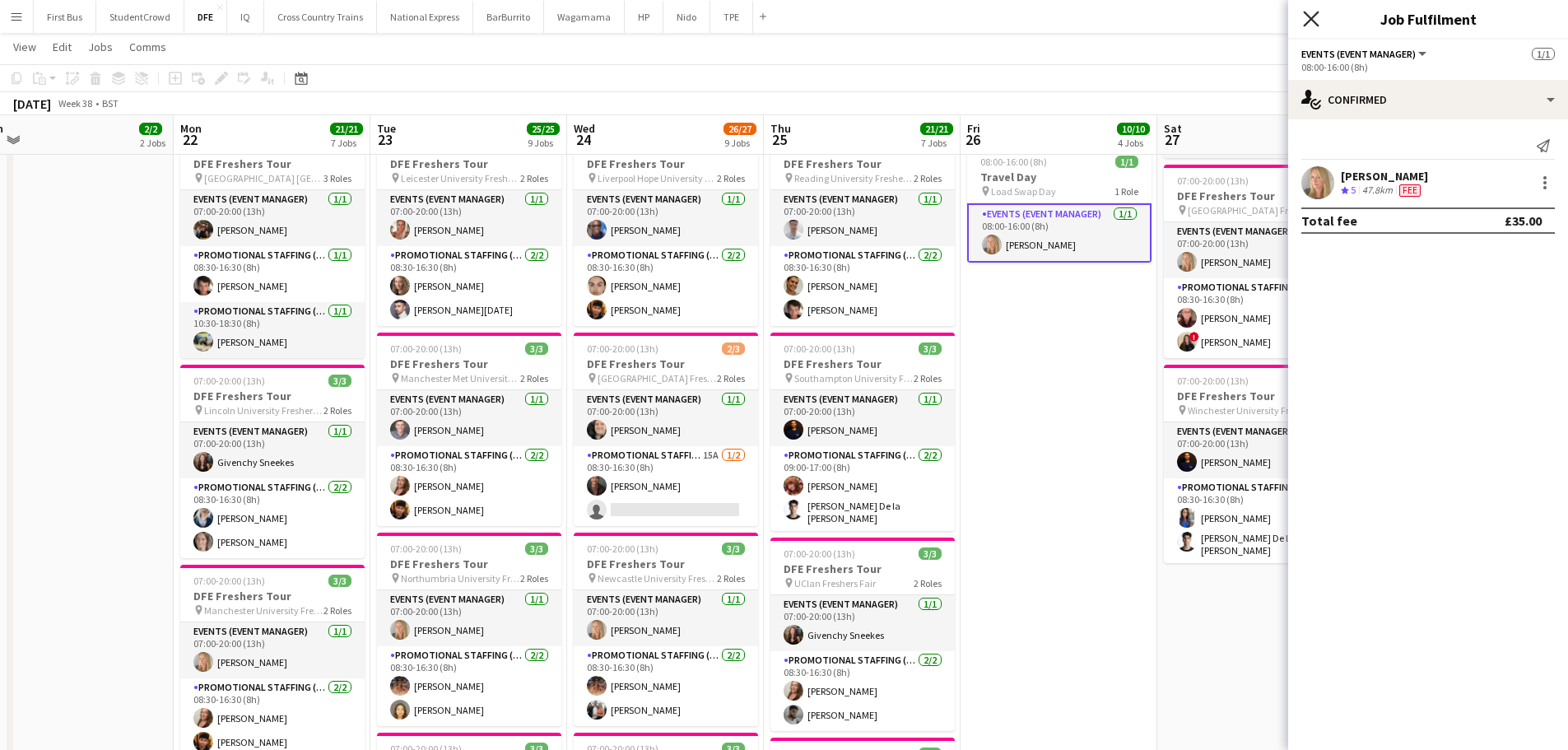
click at [1307, 14] on icon at bounding box center [1310, 18] width 16 height 16
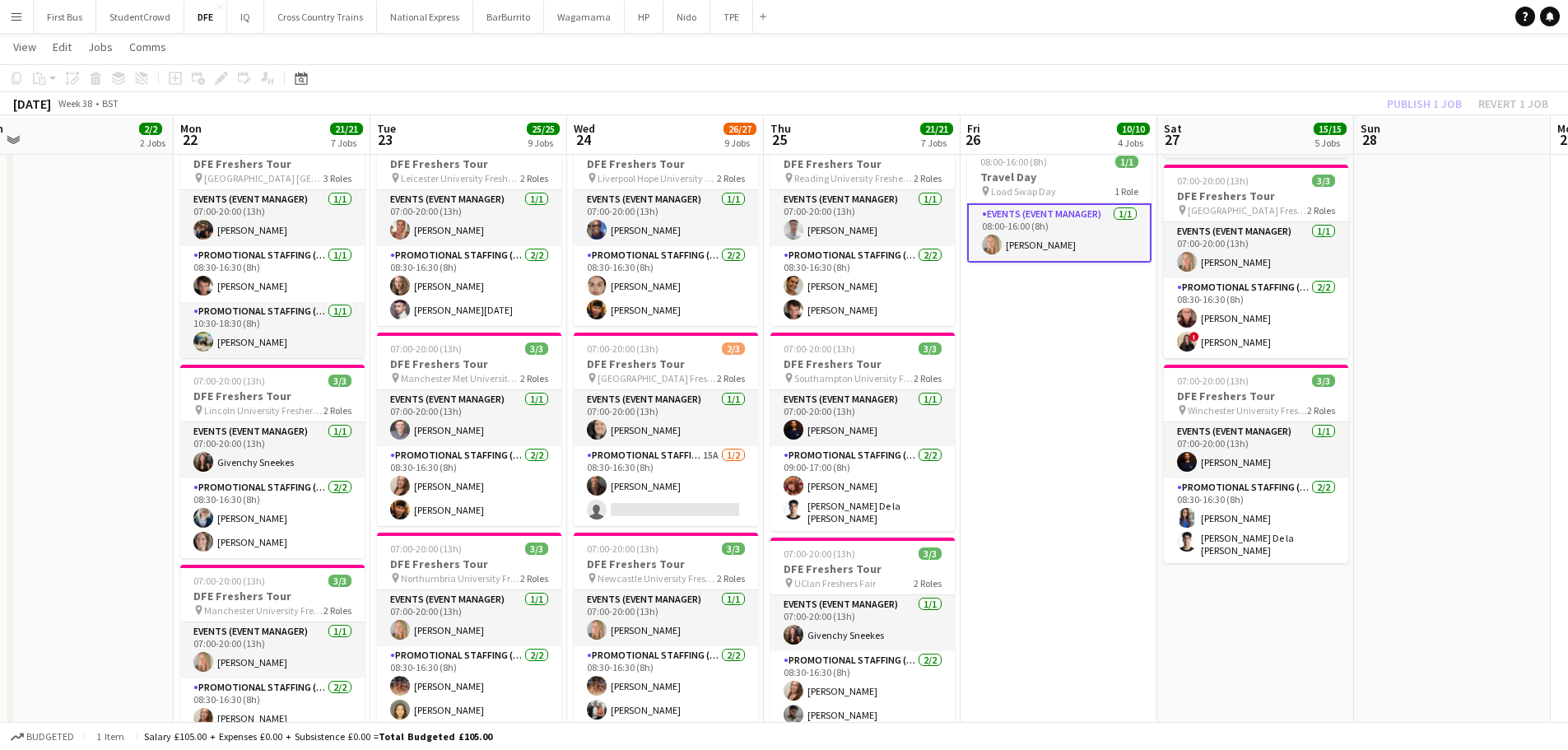
click at [1253, 35] on app-page-menu "View Day view expanded Day view collapsed Month view Date picker Jump to [DATE]…" at bounding box center [784, 49] width 1568 height 31
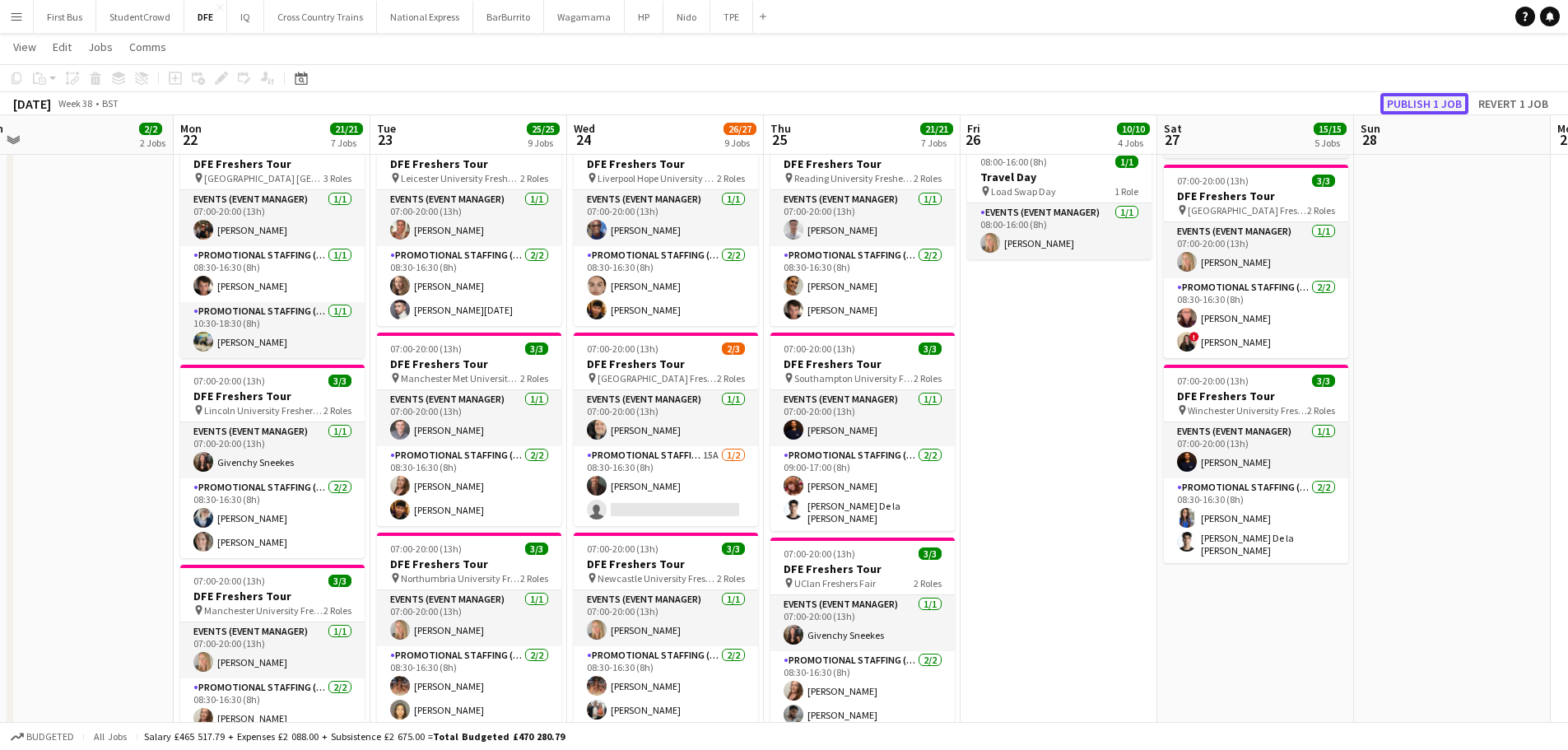
click at [1424, 110] on button "Publish 1 job" at bounding box center [1423, 103] width 88 height 21
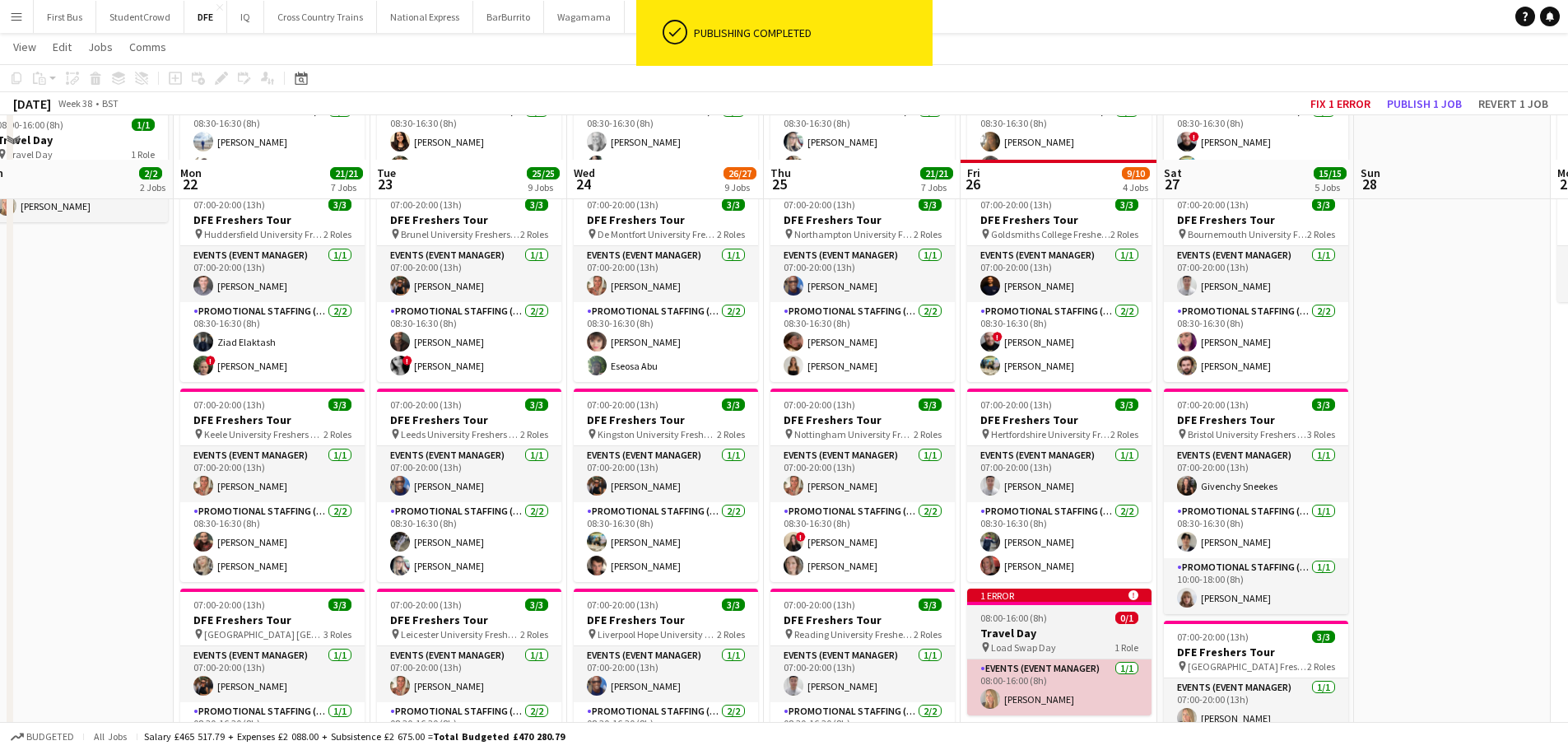
scroll to position [247, 0]
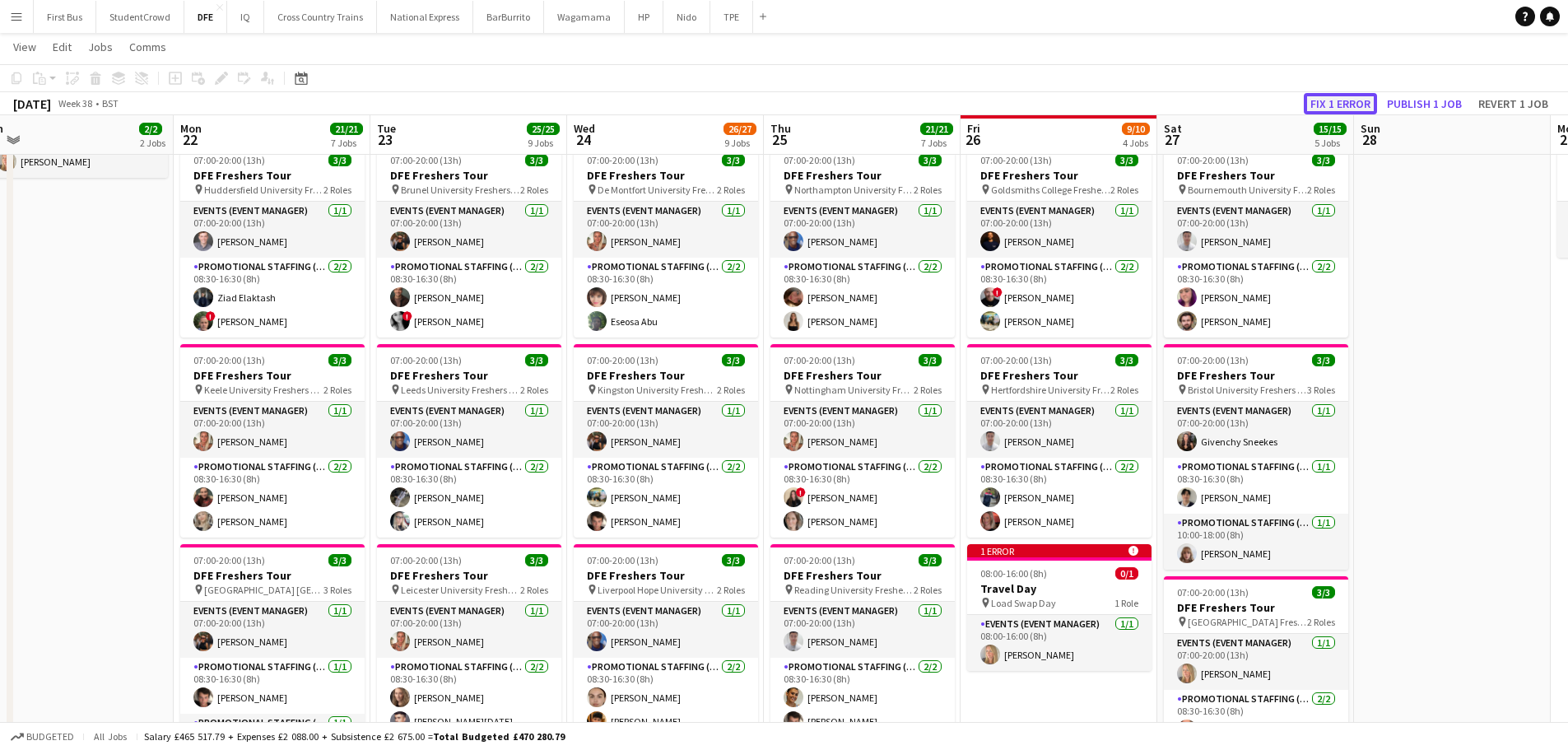
click at [1354, 103] on button "Fix 1 error" at bounding box center [1339, 103] width 73 height 21
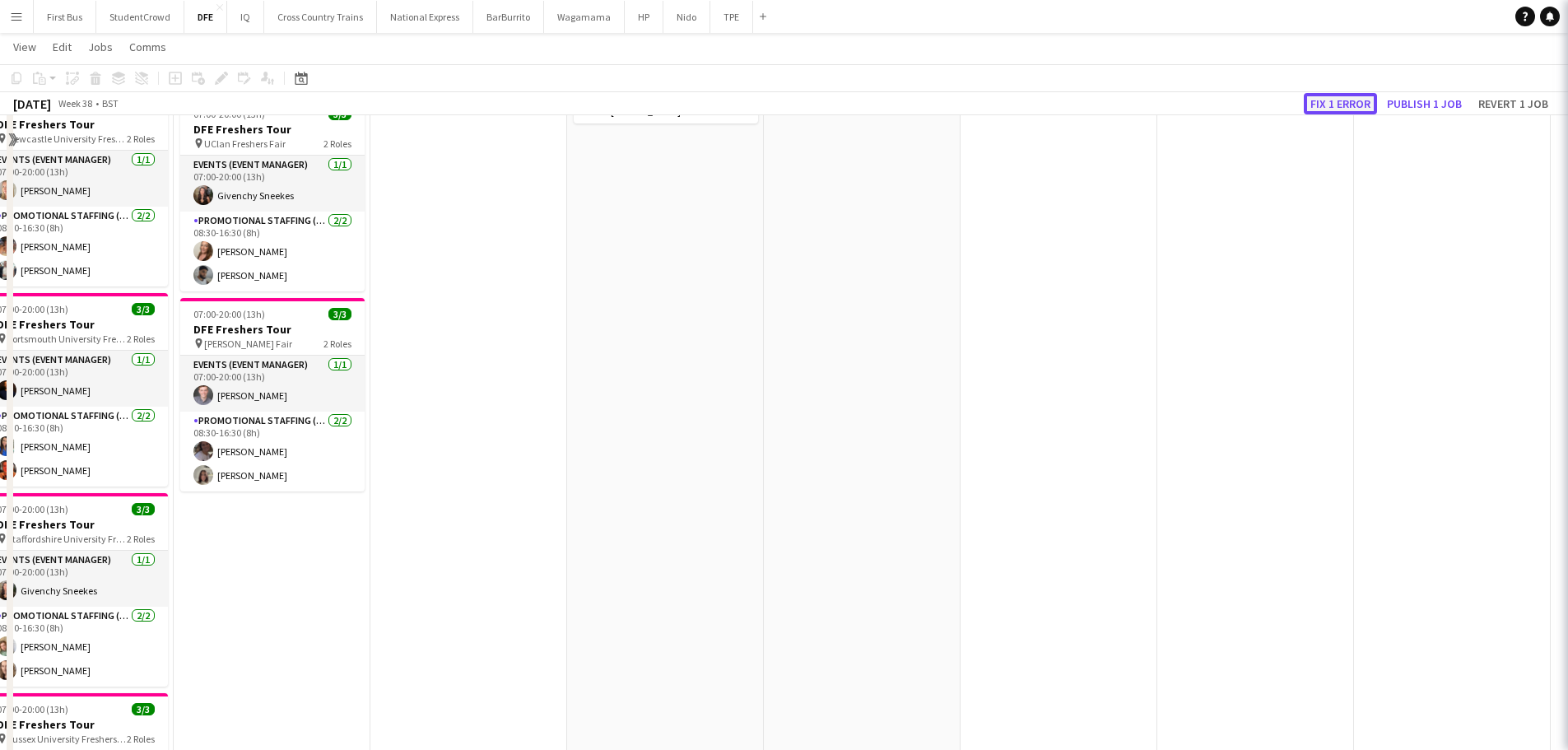
scroll to position [0, 566]
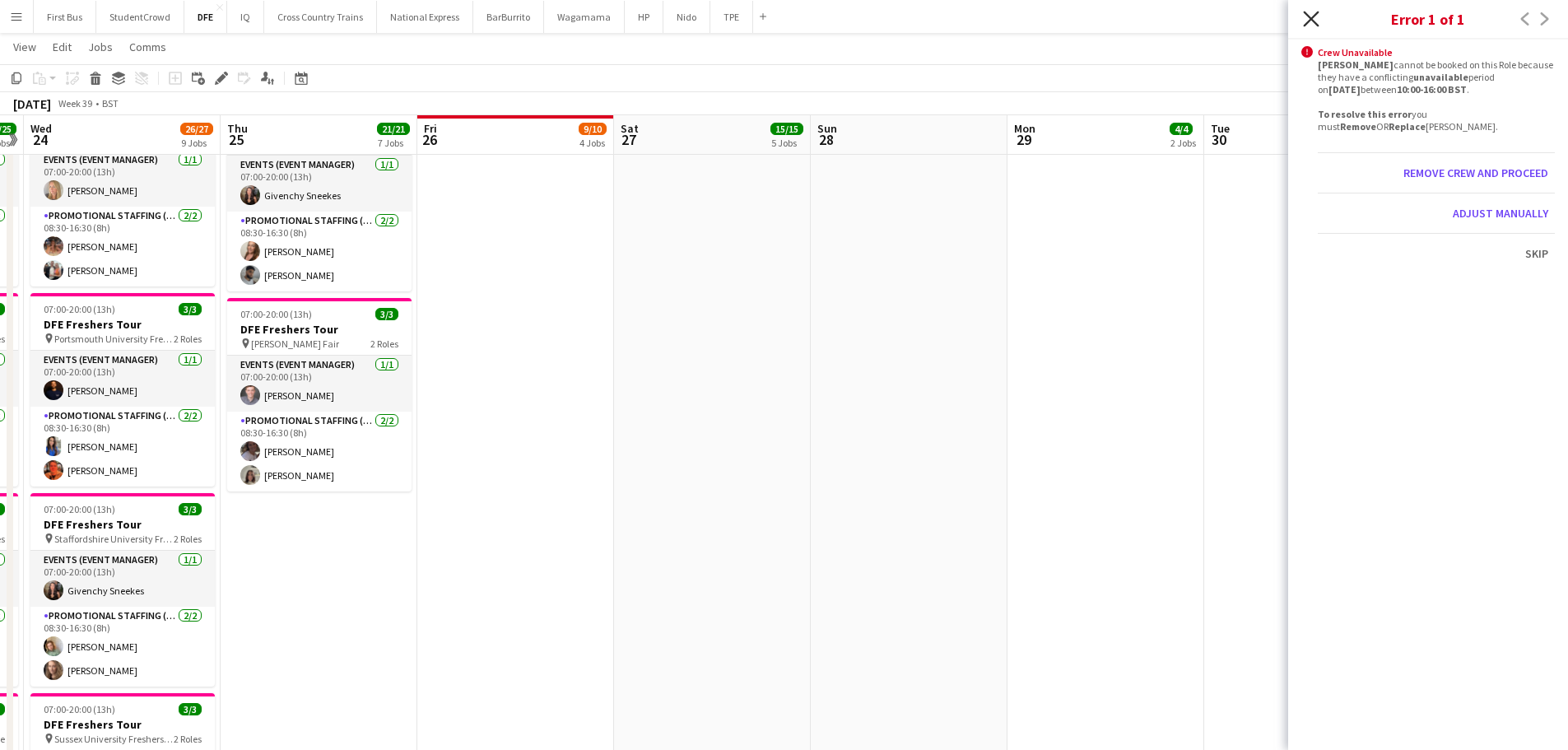
click at [1315, 15] on icon at bounding box center [1310, 18] width 16 height 16
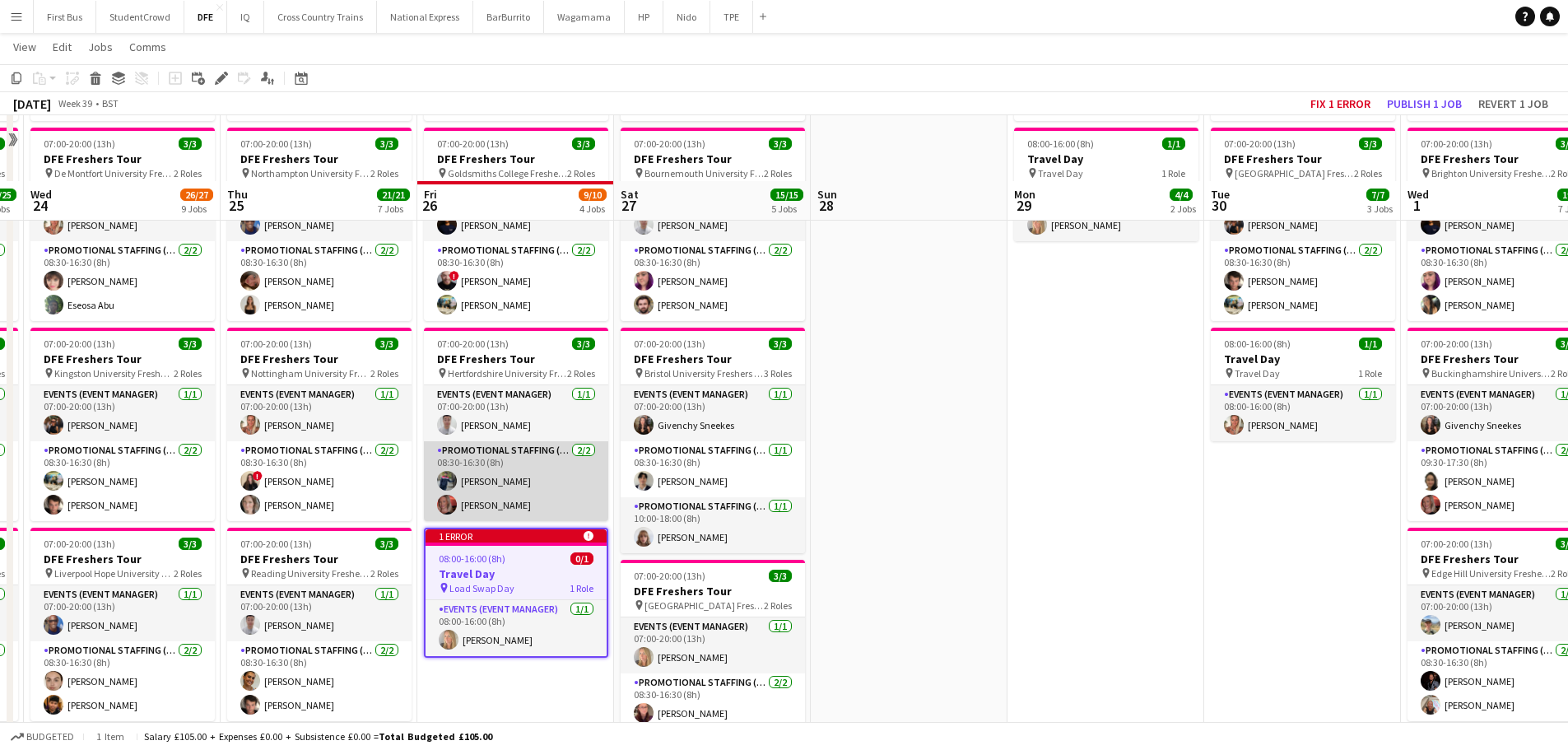
scroll to position [329, 0]
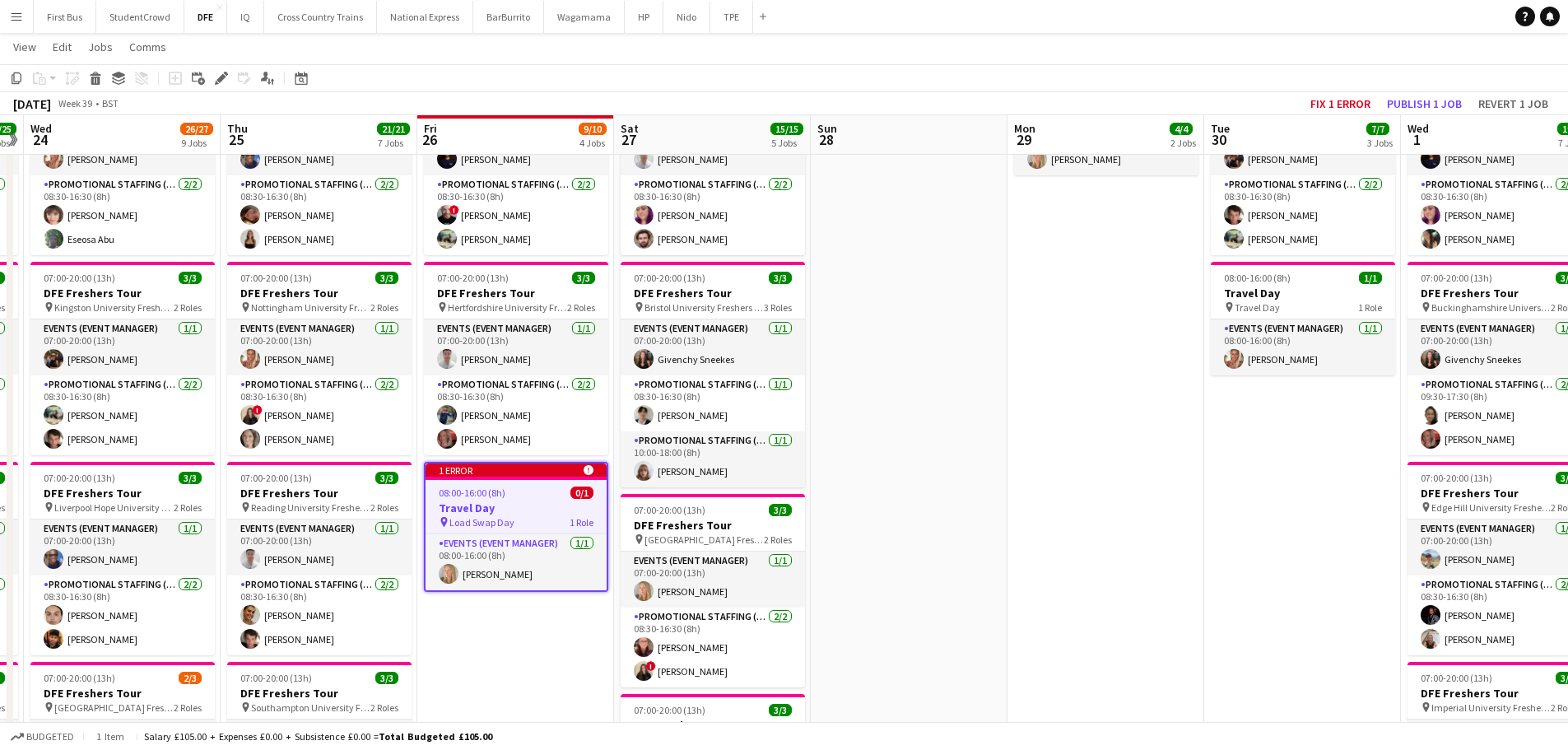
click at [456, 516] on span "Load Swap Day" at bounding box center [481, 521] width 65 height 12
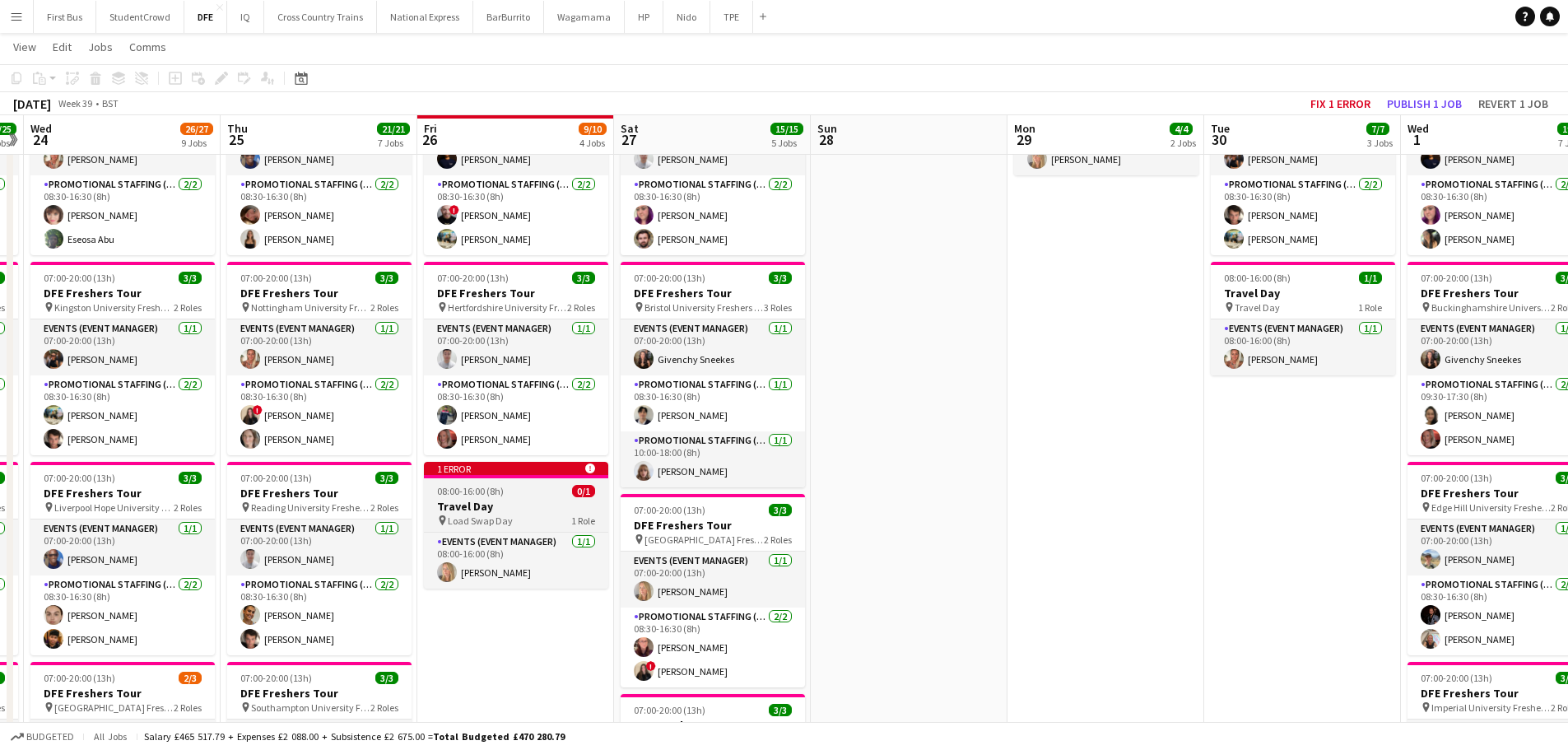
click at [462, 520] on span "Load Swap Day" at bounding box center [480, 520] width 65 height 12
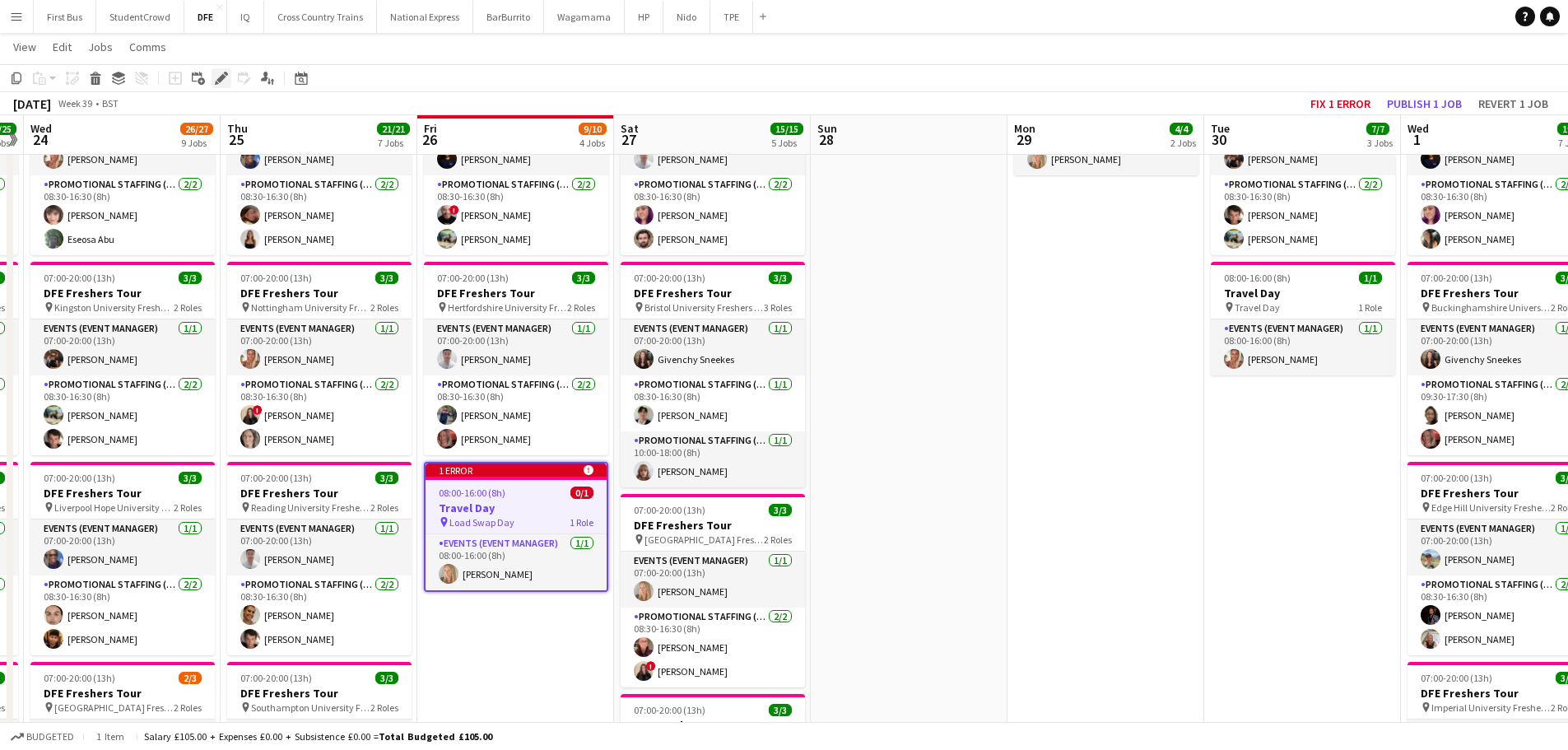
click at [222, 80] on icon "Edit" at bounding box center [221, 78] width 13 height 13
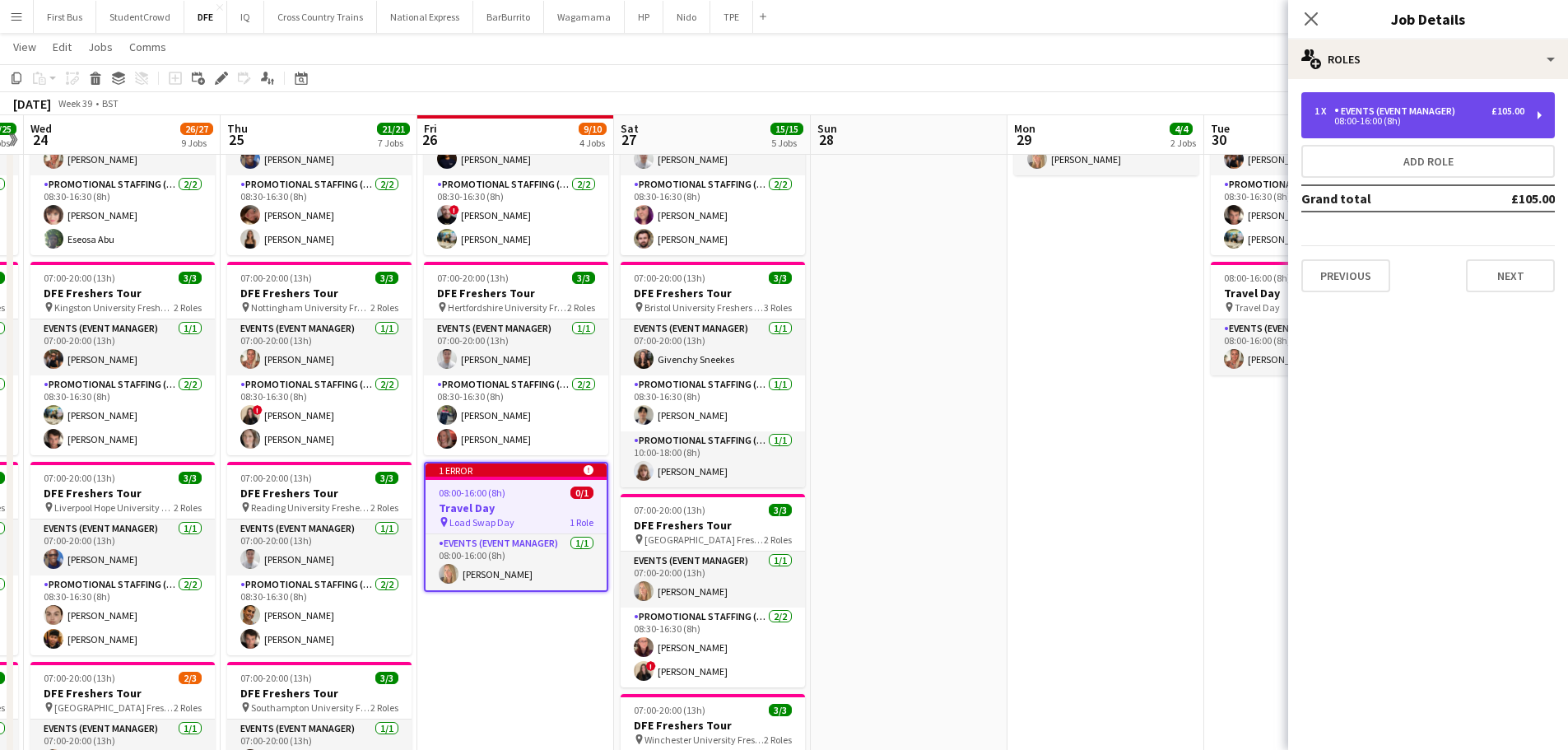
click at [1401, 108] on div "Events (Event Manager)" at bounding box center [1397, 111] width 127 height 11
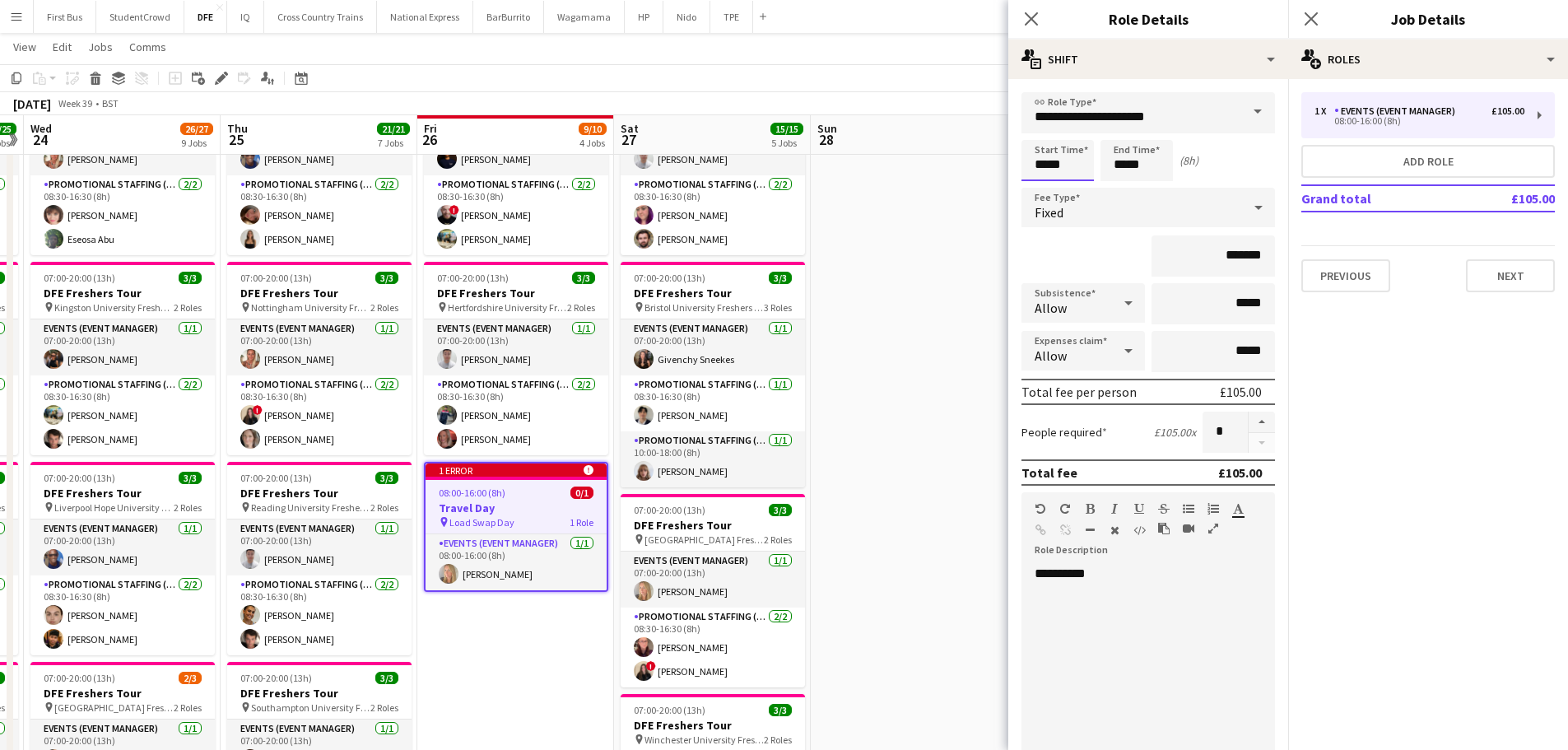
click at [1060, 162] on input "*****" at bounding box center [1057, 161] width 73 height 42
click at [1039, 189] on div at bounding box center [1041, 189] width 33 height 17
click at [1039, 128] on div at bounding box center [1041, 132] width 33 height 17
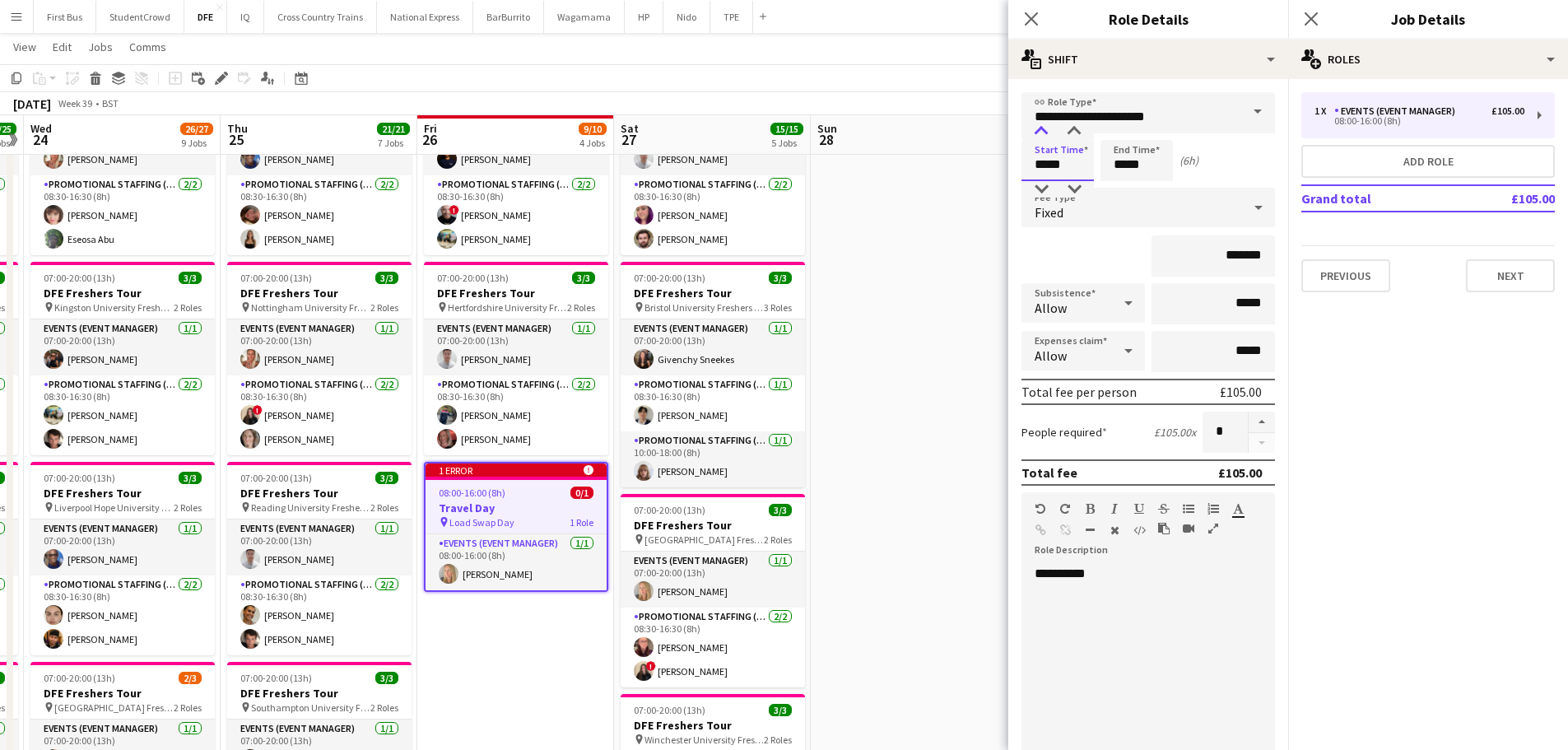
click at [1039, 128] on div at bounding box center [1041, 132] width 33 height 17
click at [1044, 183] on div at bounding box center [1041, 189] width 33 height 17
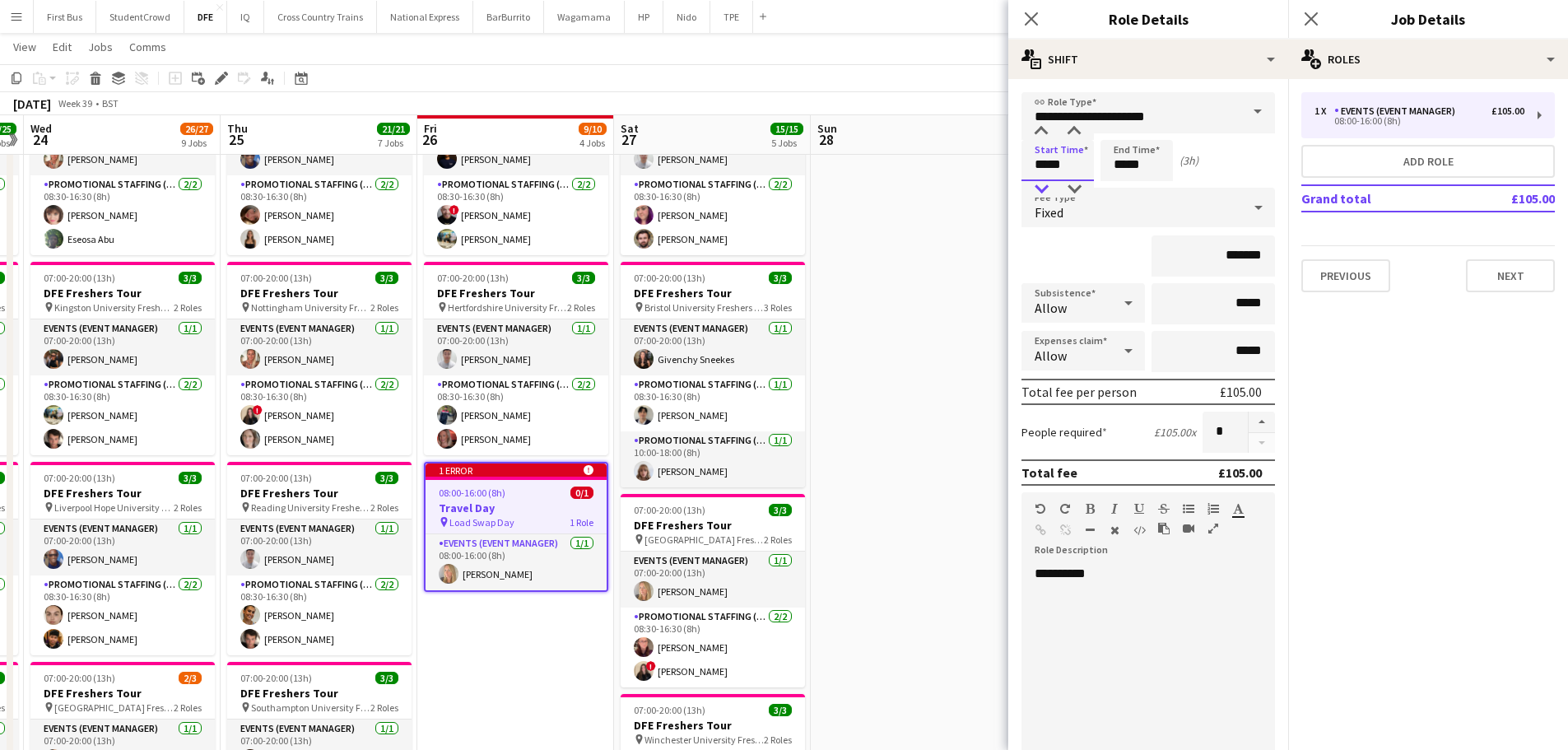
click at [1044, 183] on div at bounding box center [1041, 189] width 33 height 17
type input "*****"
click at [1044, 183] on div at bounding box center [1041, 189] width 33 height 17
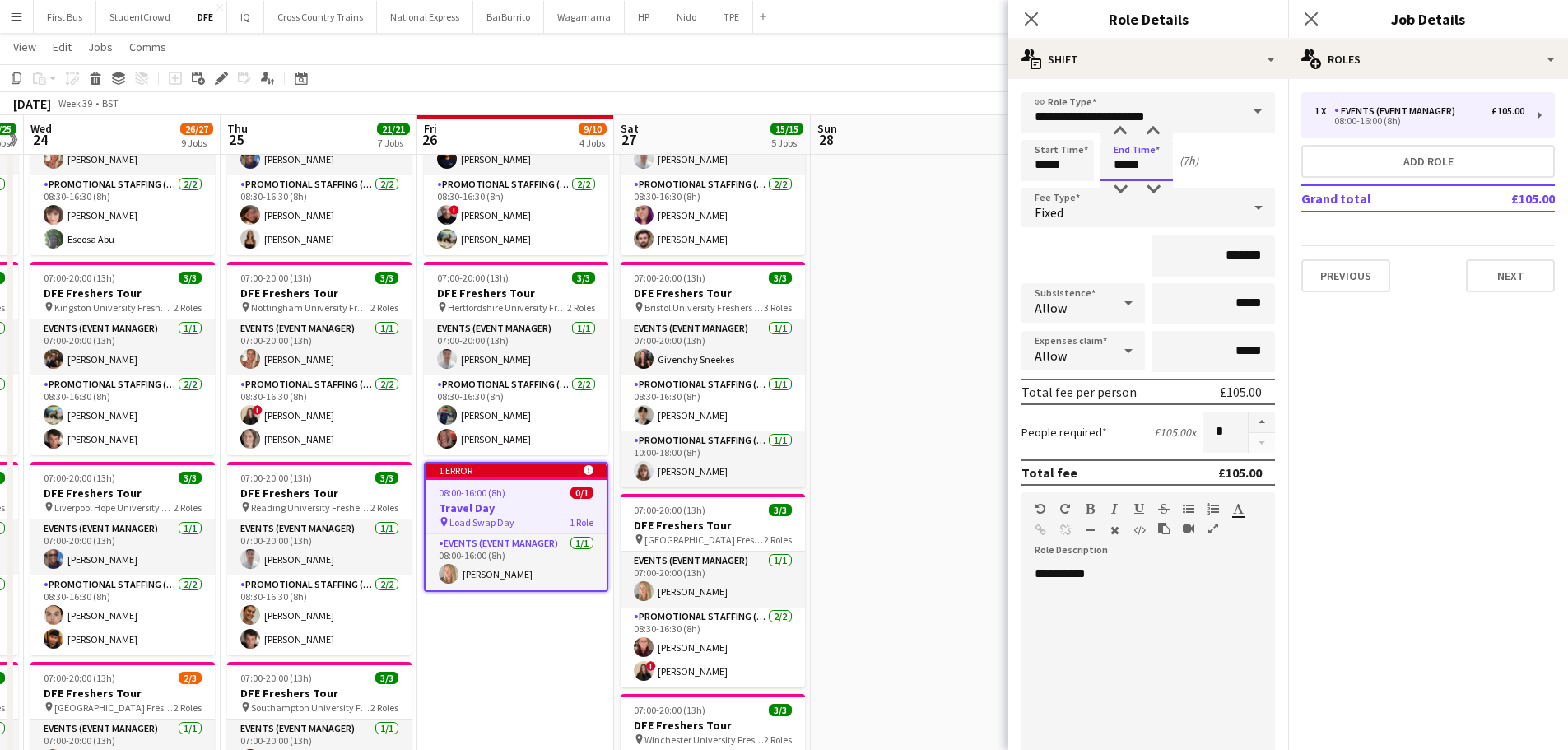
click at [1121, 165] on input "*****" at bounding box center [1136, 161] width 73 height 42
click at [1120, 186] on div at bounding box center [1121, 189] width 33 height 17
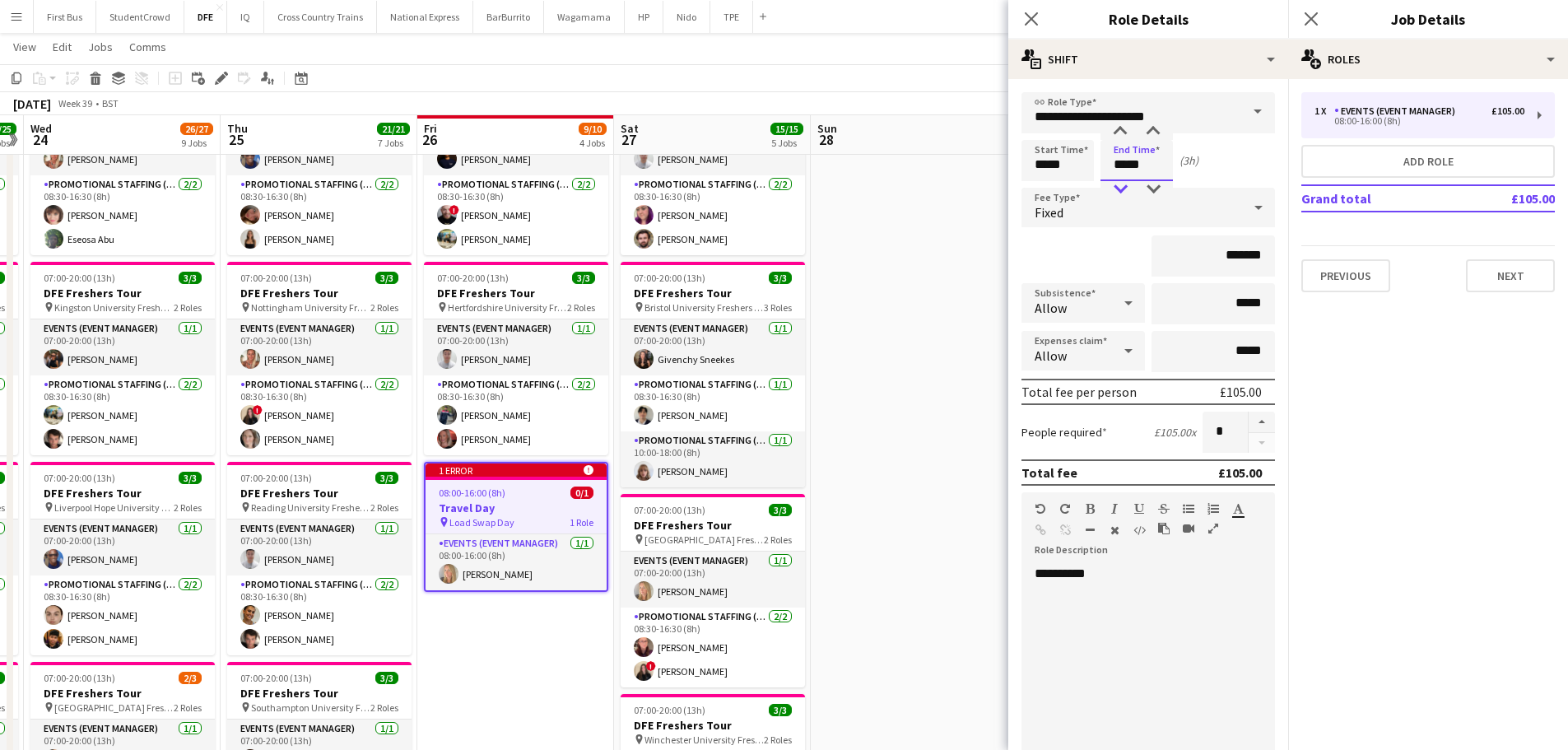
click at [1120, 186] on div at bounding box center [1121, 189] width 33 height 17
click at [1120, 136] on div at bounding box center [1121, 132] width 33 height 17
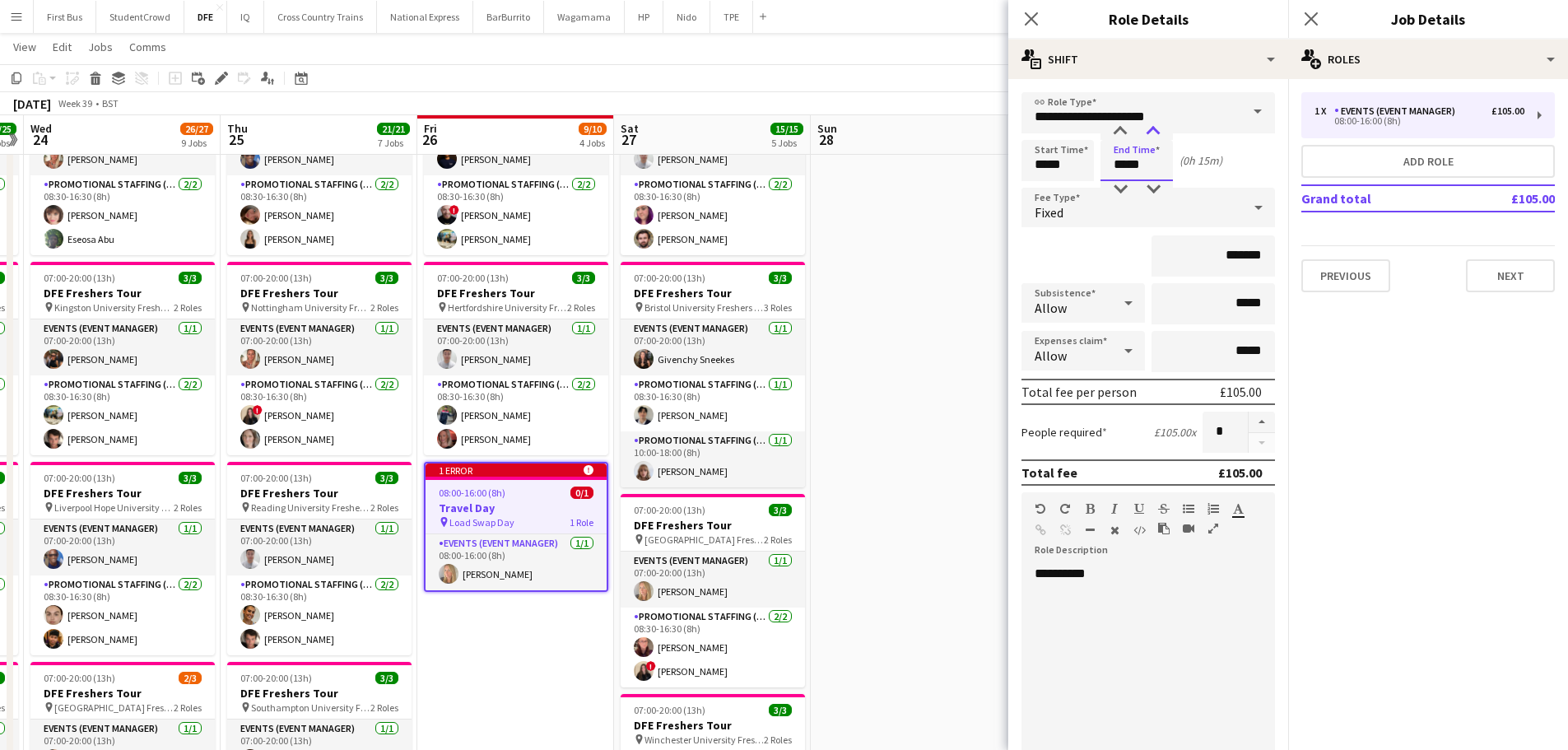
click at [1156, 133] on div at bounding box center [1153, 132] width 33 height 17
type input "*****"
click at [1156, 133] on div at bounding box center [1153, 132] width 33 height 17
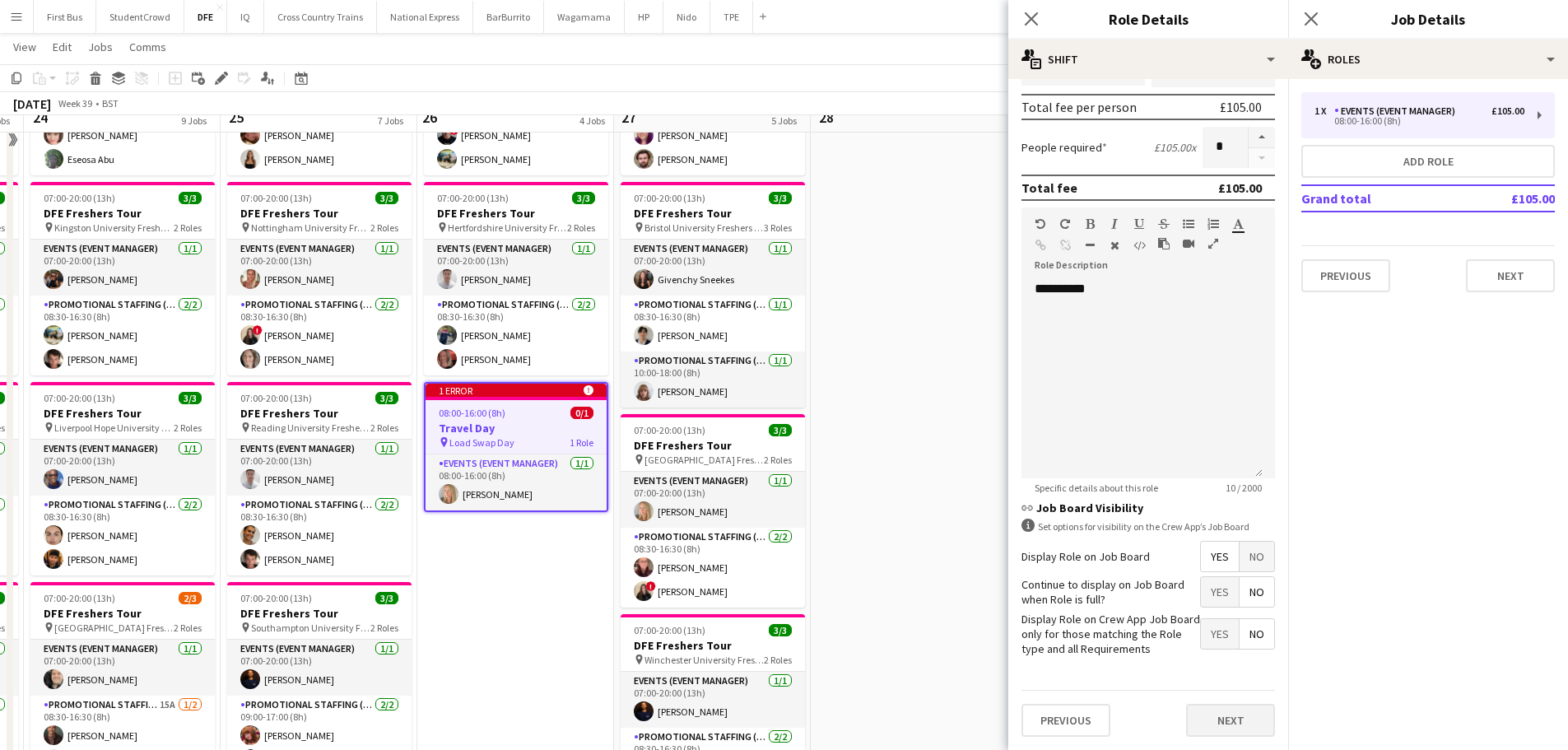
scroll to position [411, 0]
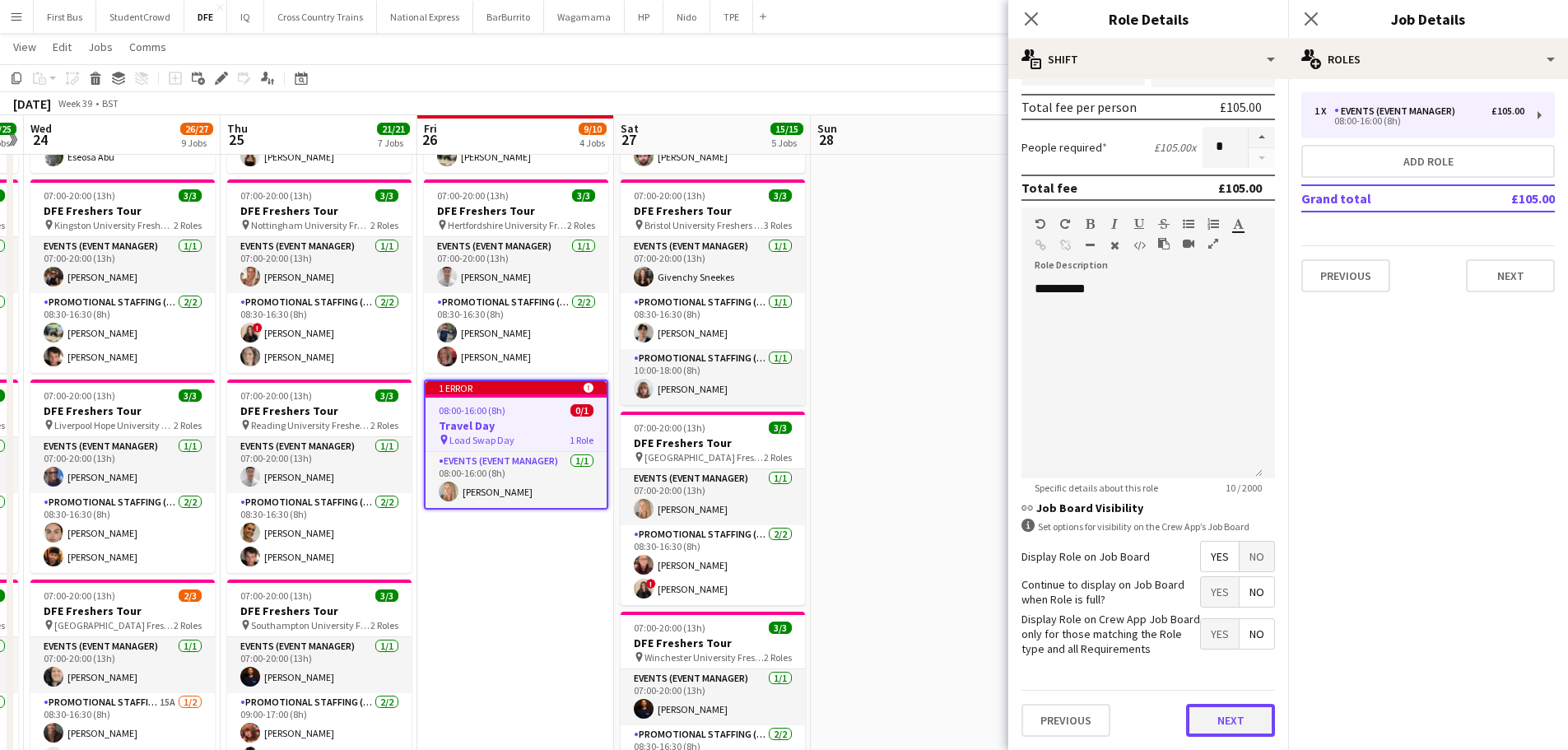
click at [1218, 723] on button "Next" at bounding box center [1230, 720] width 89 height 33
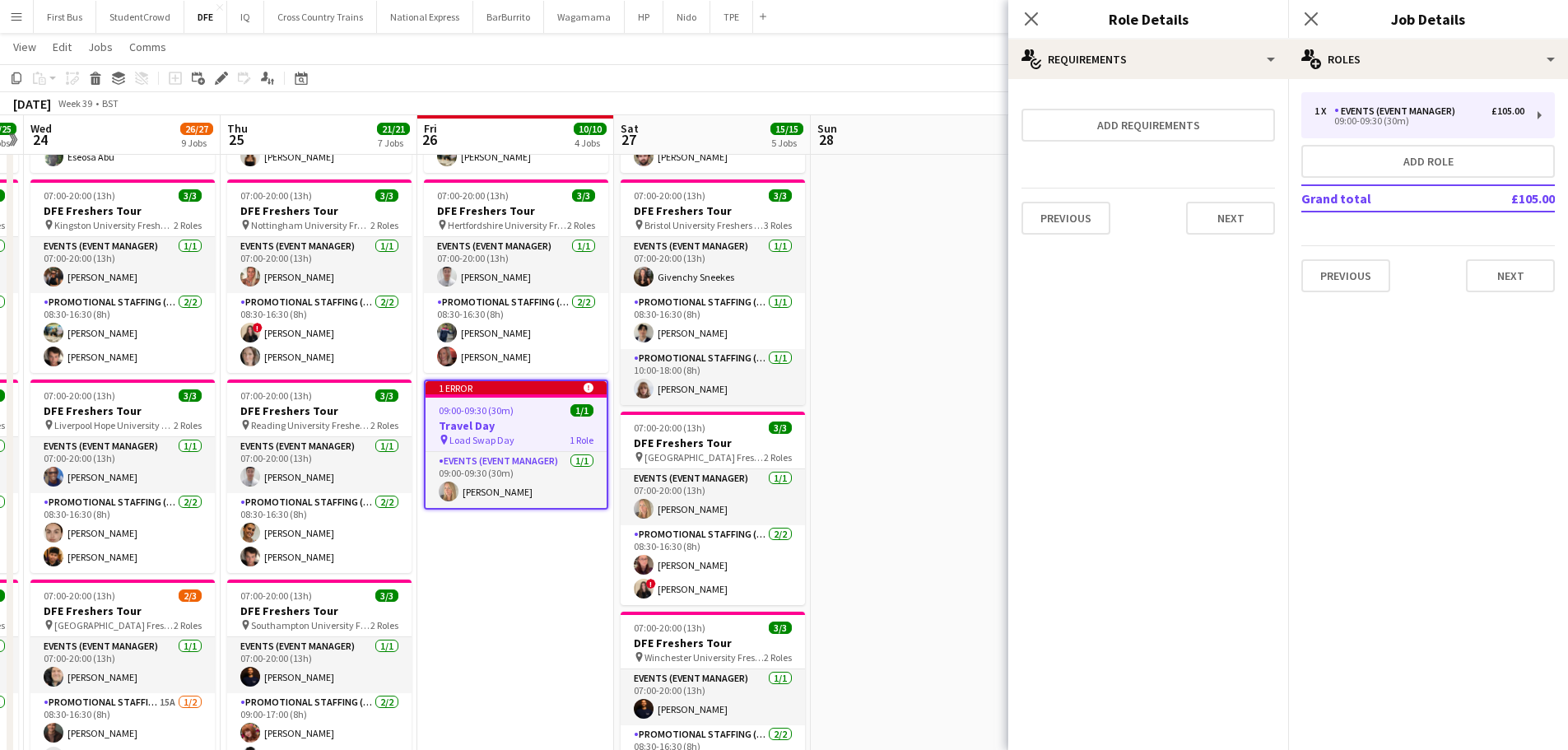
scroll to position [0, 0]
click at [1507, 279] on button "Next" at bounding box center [1510, 276] width 89 height 33
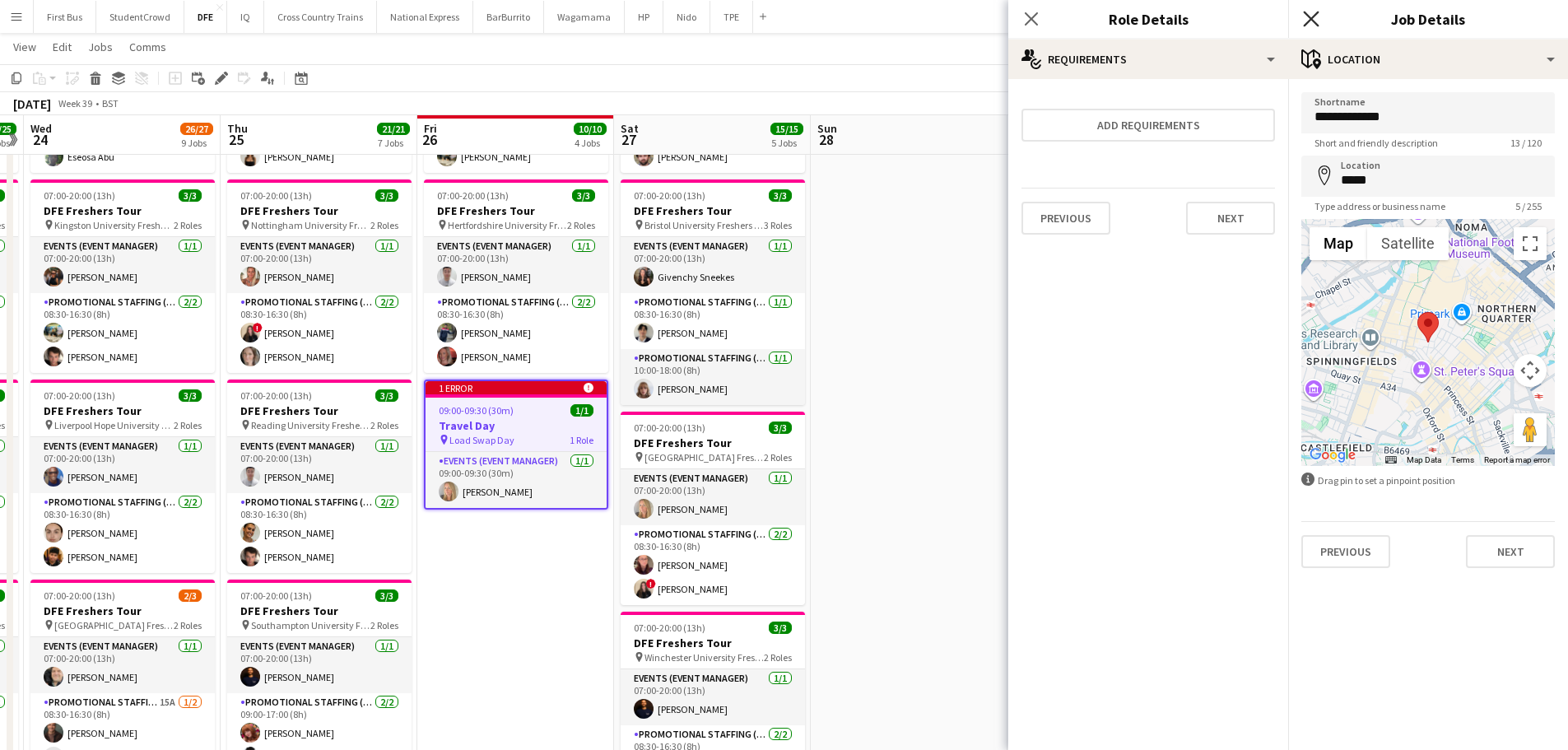
click at [1313, 14] on icon "Close pop-in" at bounding box center [1310, 18] width 16 height 16
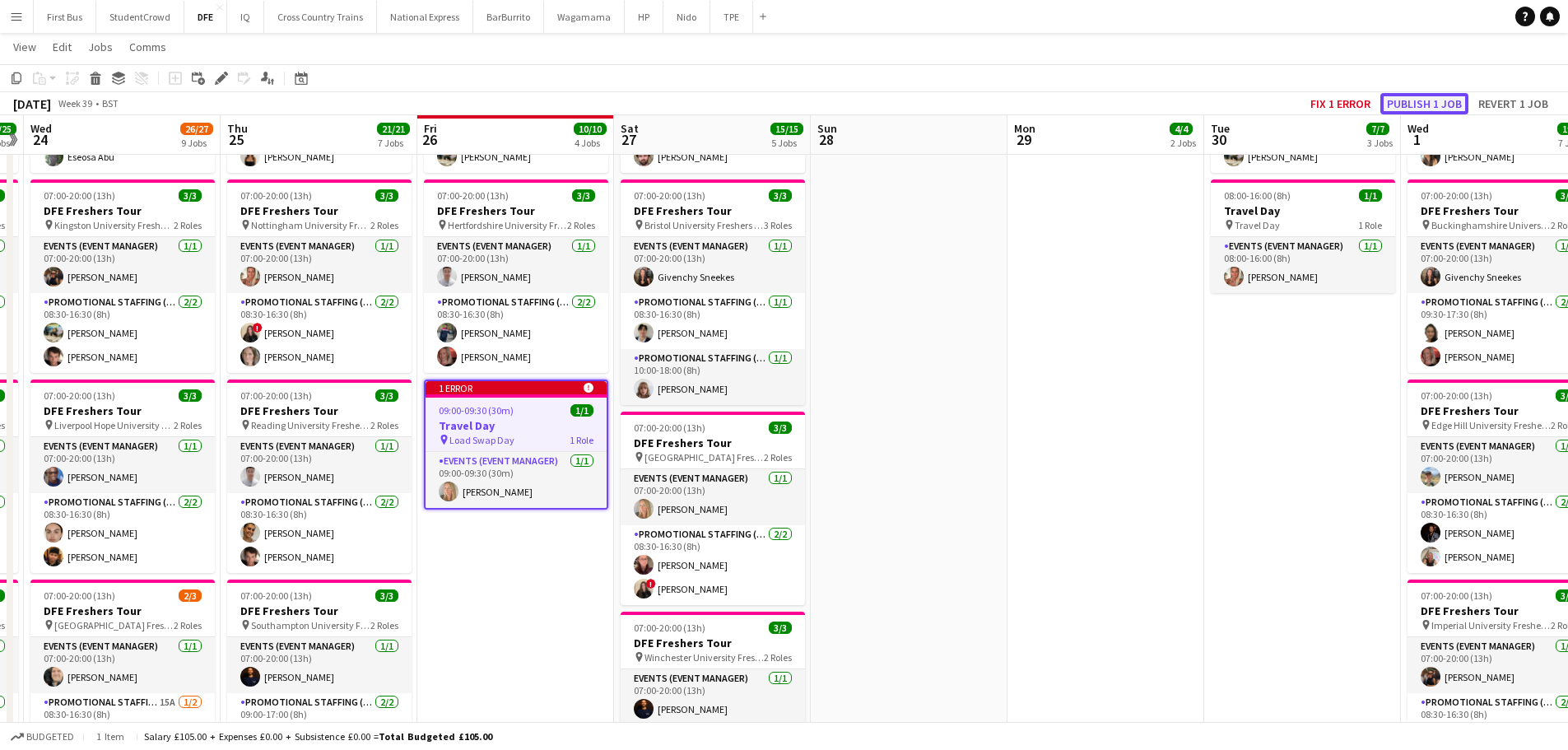
click at [1437, 105] on button "Publish 1 job" at bounding box center [1423, 103] width 88 height 21
